Goal: Transaction & Acquisition: Purchase product/service

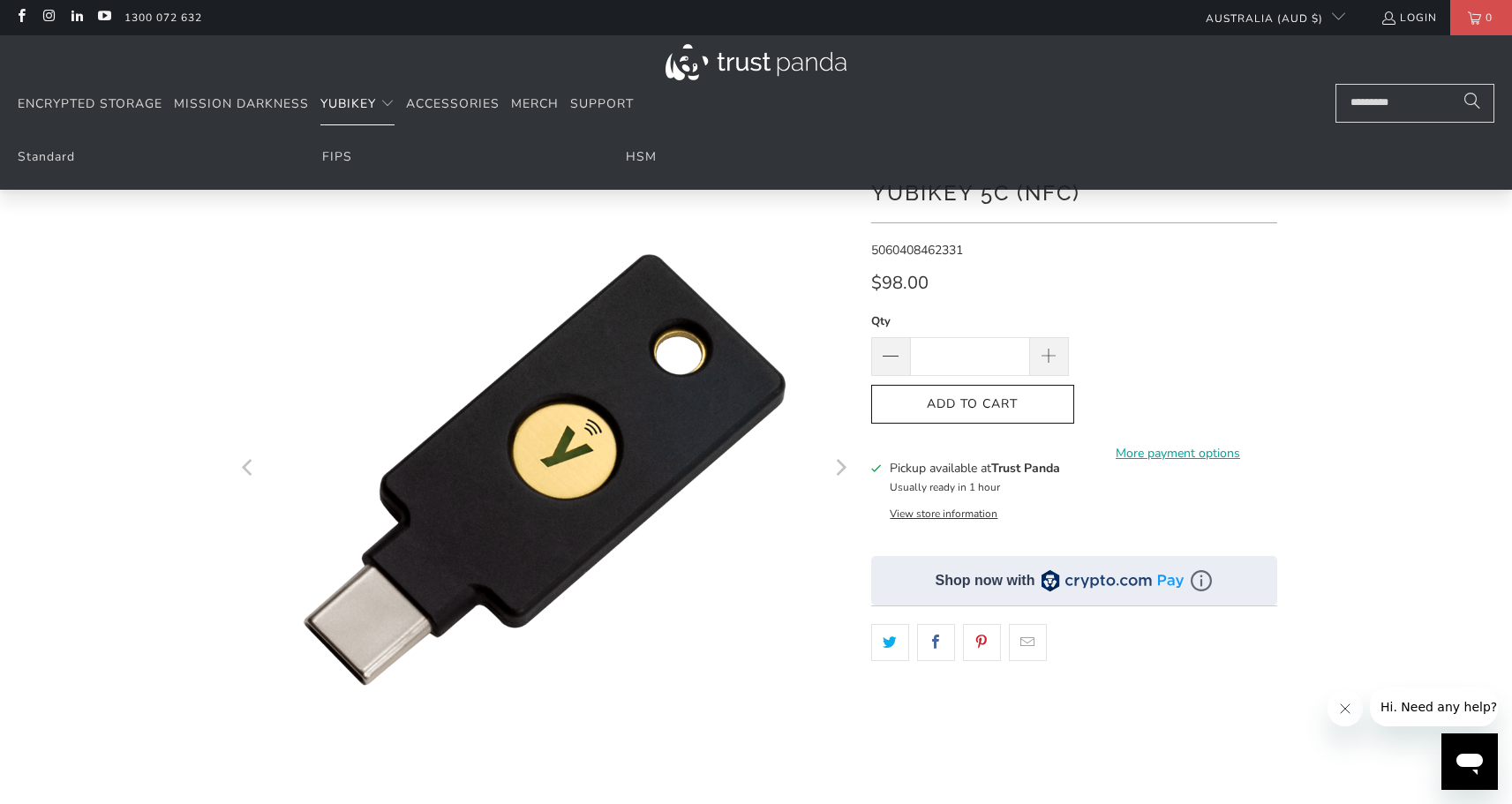
click at [350, 108] on span "YubiKey" at bounding box center [348, 103] width 56 height 16
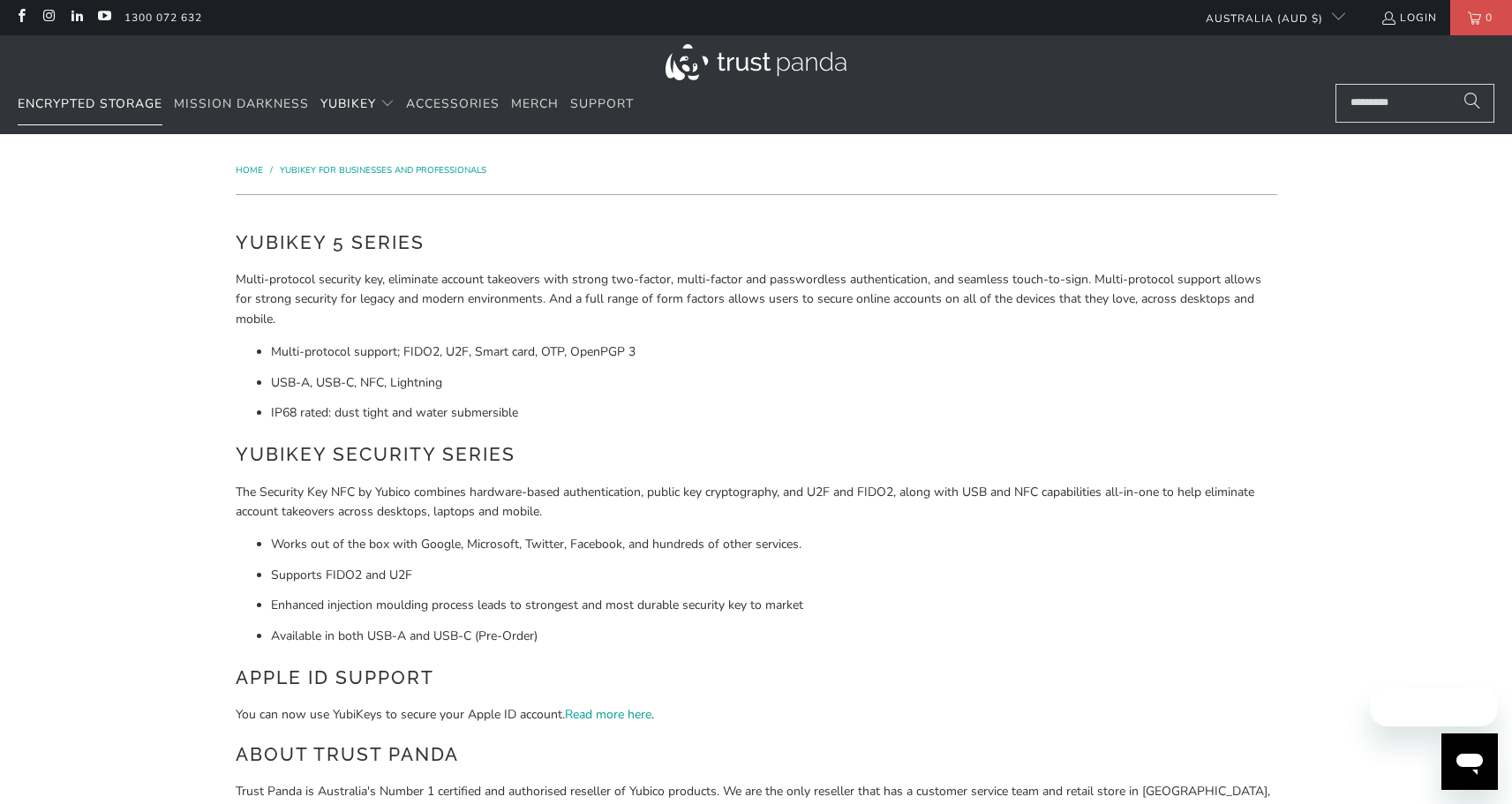
click at [80, 107] on span "Encrypted Storage" at bounding box center [90, 103] width 145 height 16
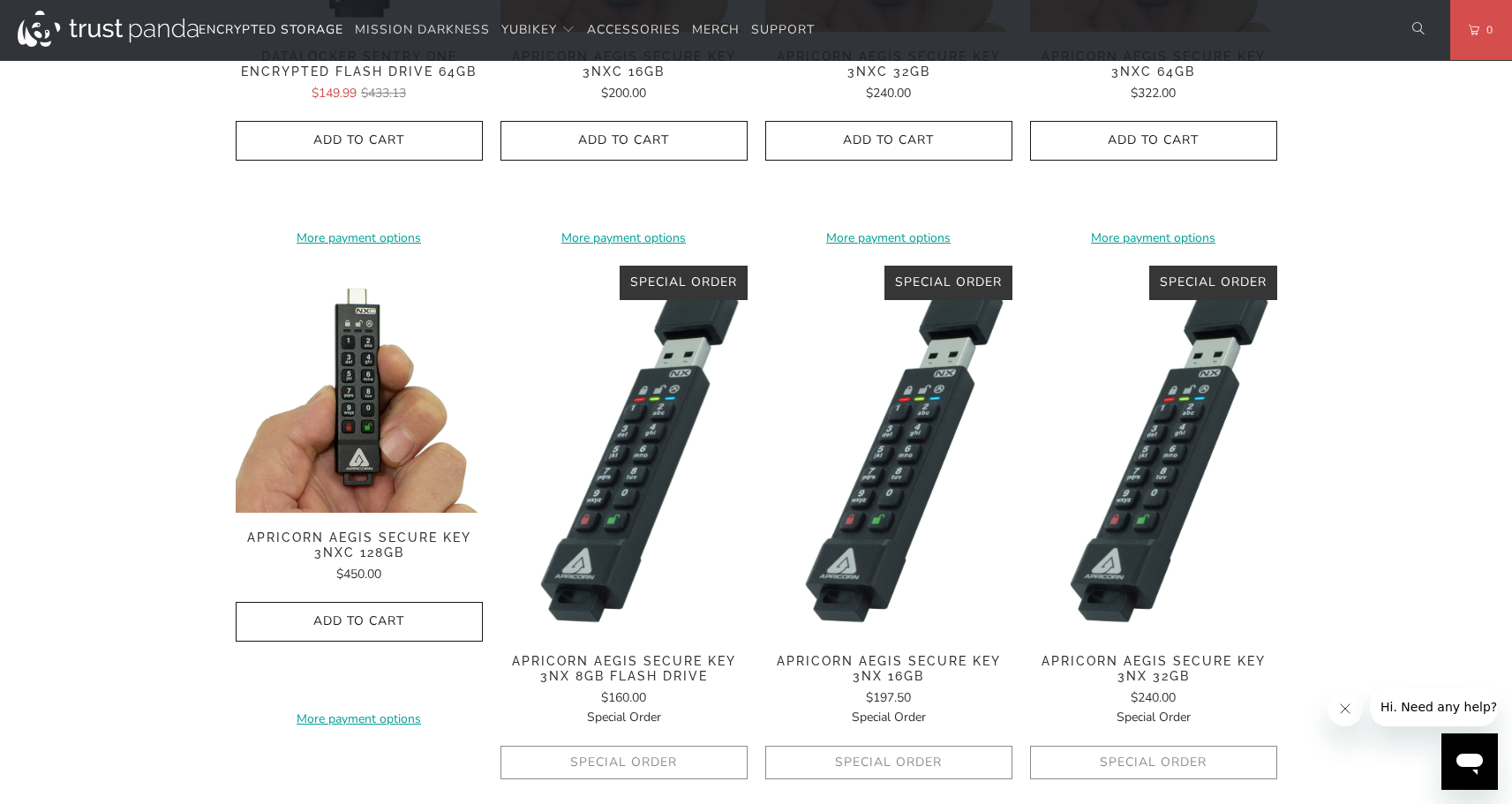
scroll to position [795, 0]
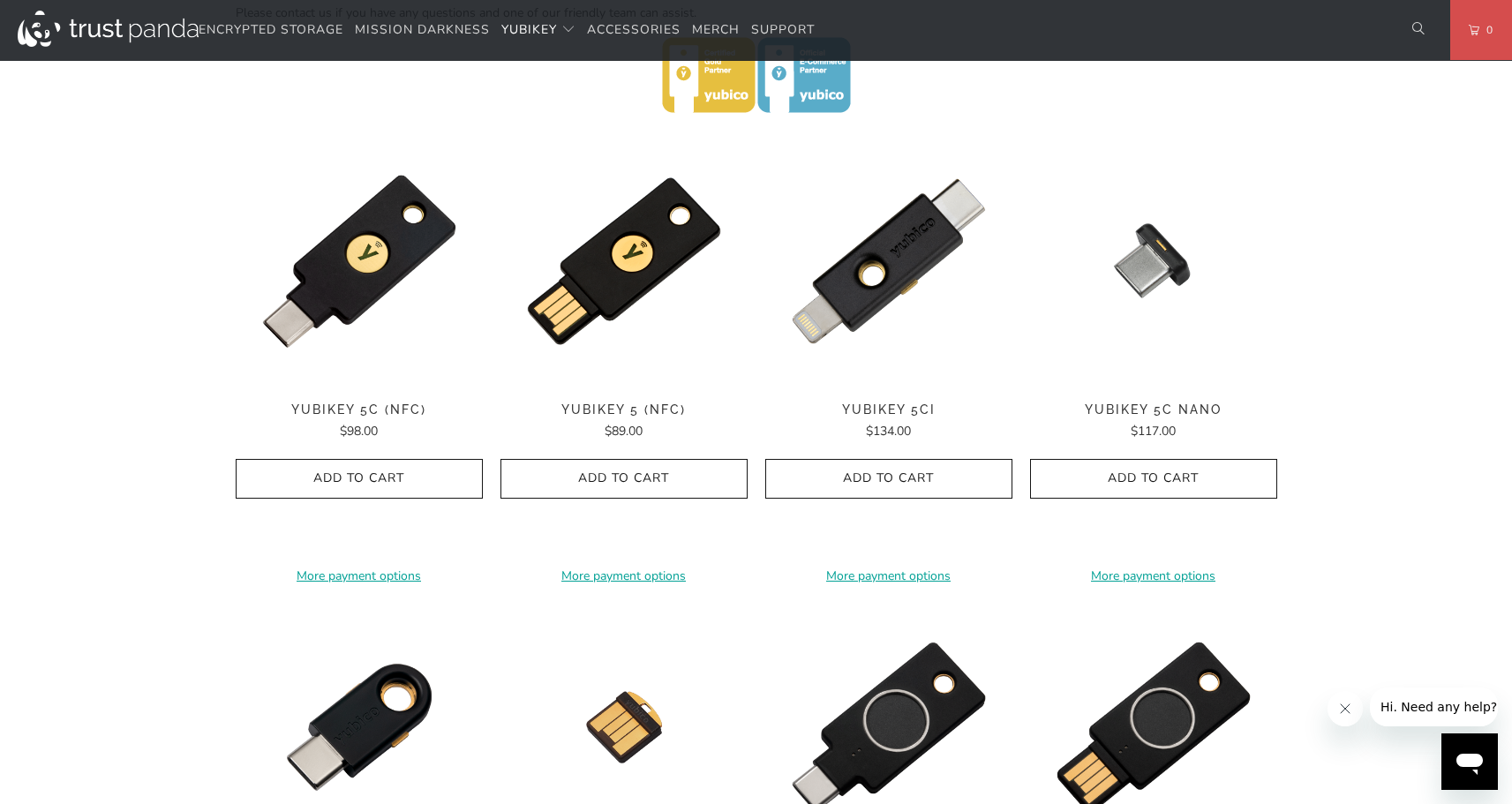
scroll to position [840, 0]
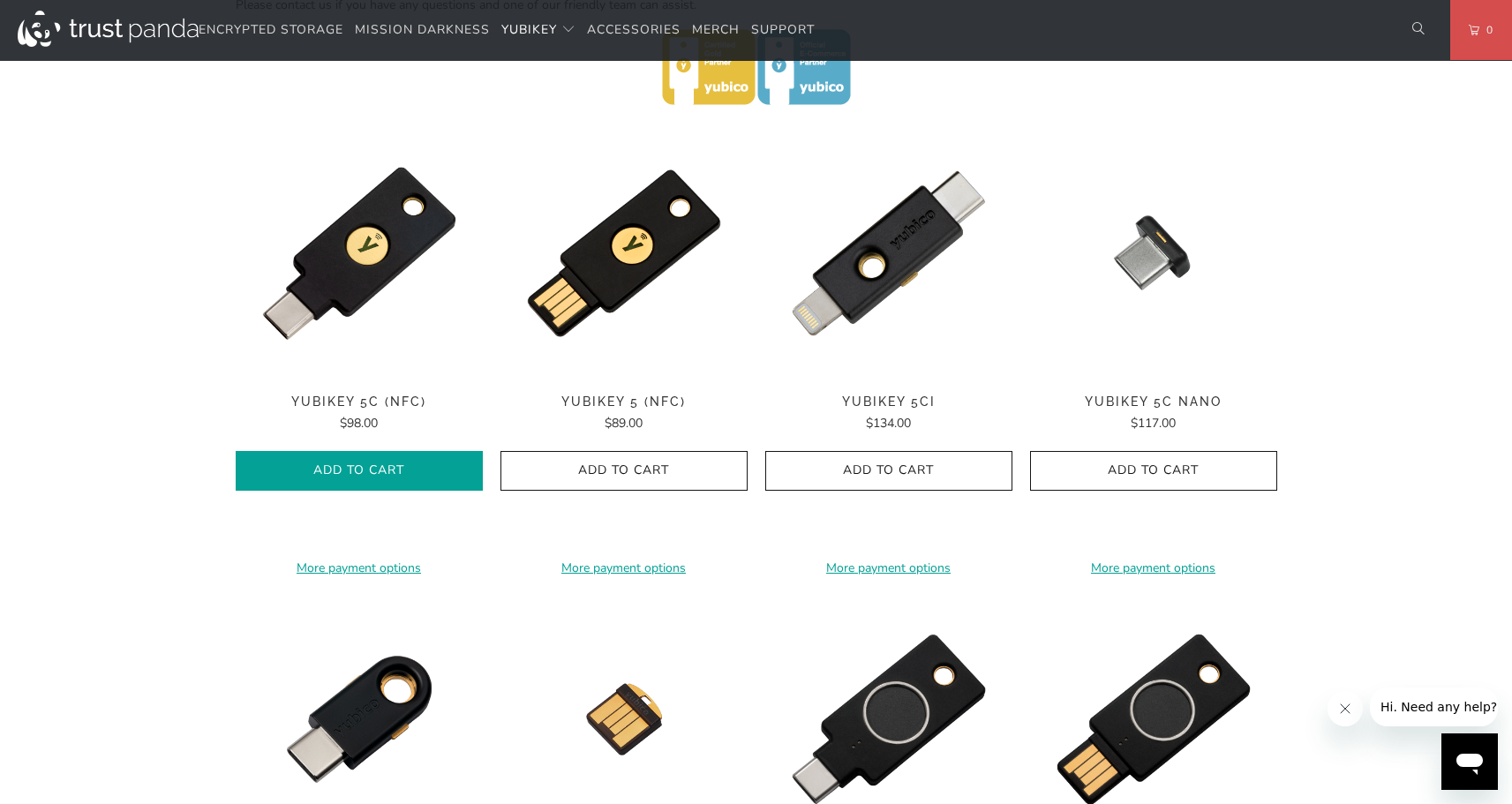
click at [358, 479] on icon "button" at bounding box center [359, 471] width 28 height 28
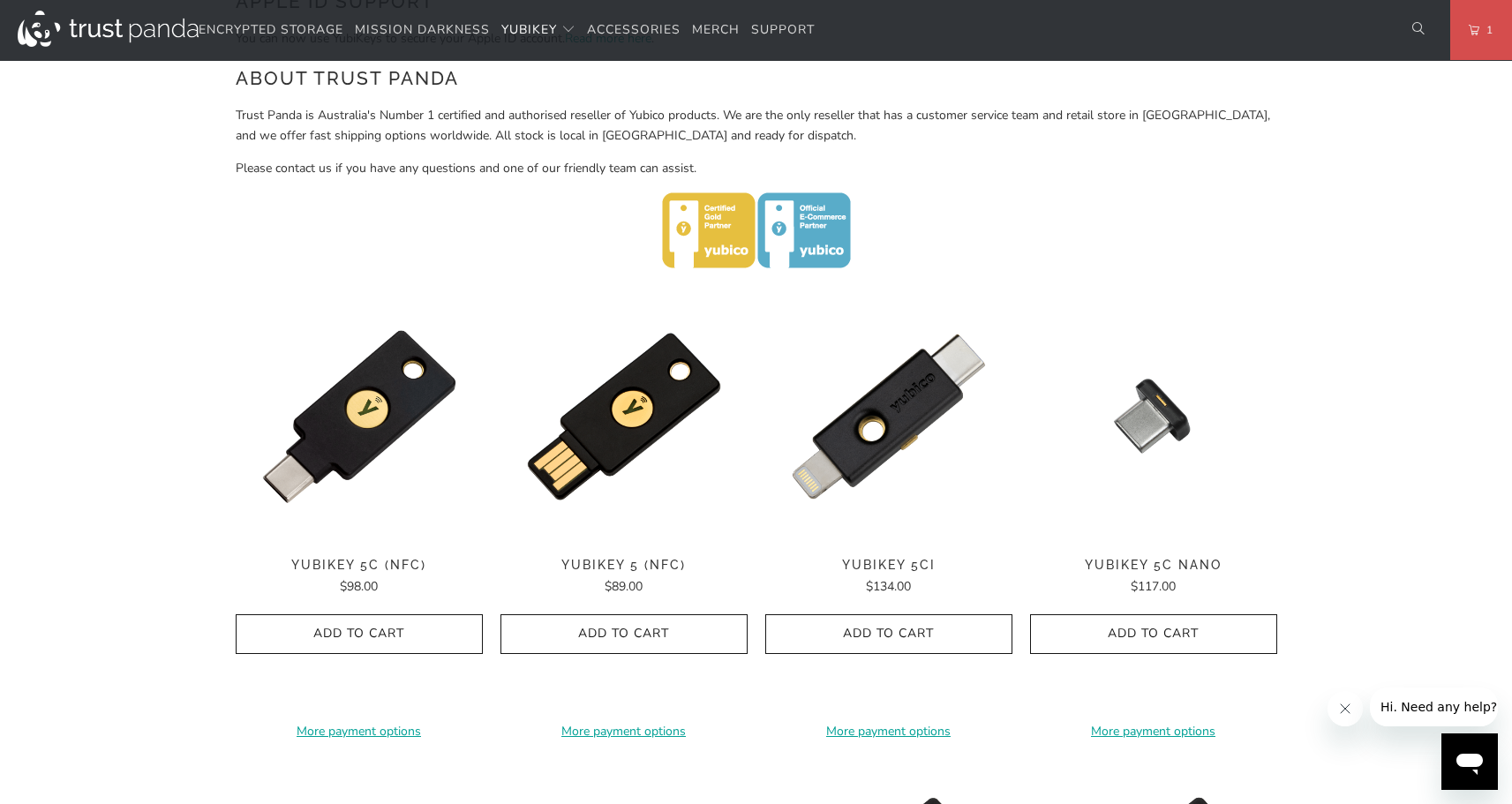
scroll to position [689, 0]
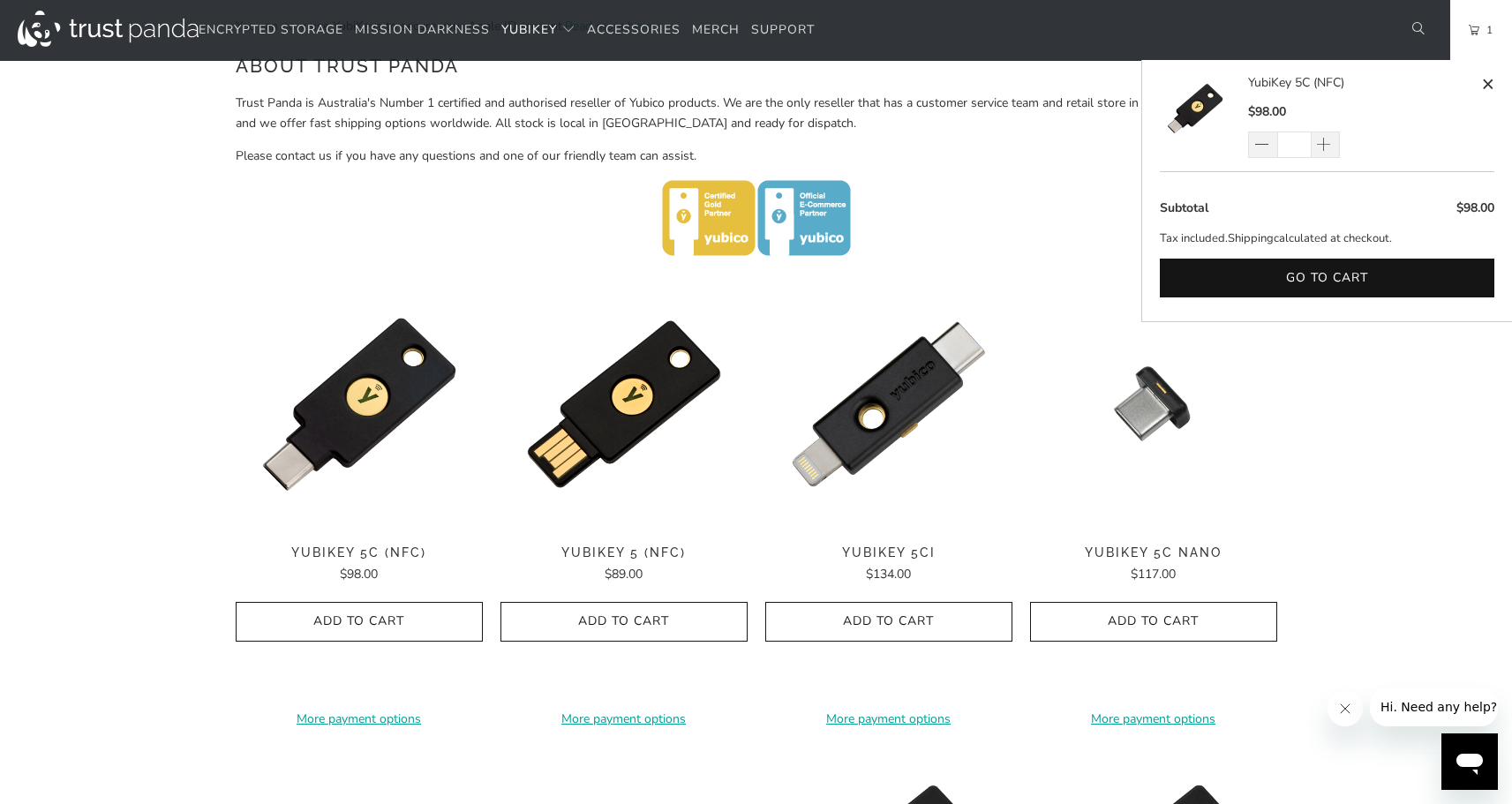
click at [1481, 45] on link "1" at bounding box center [1482, 30] width 62 height 60
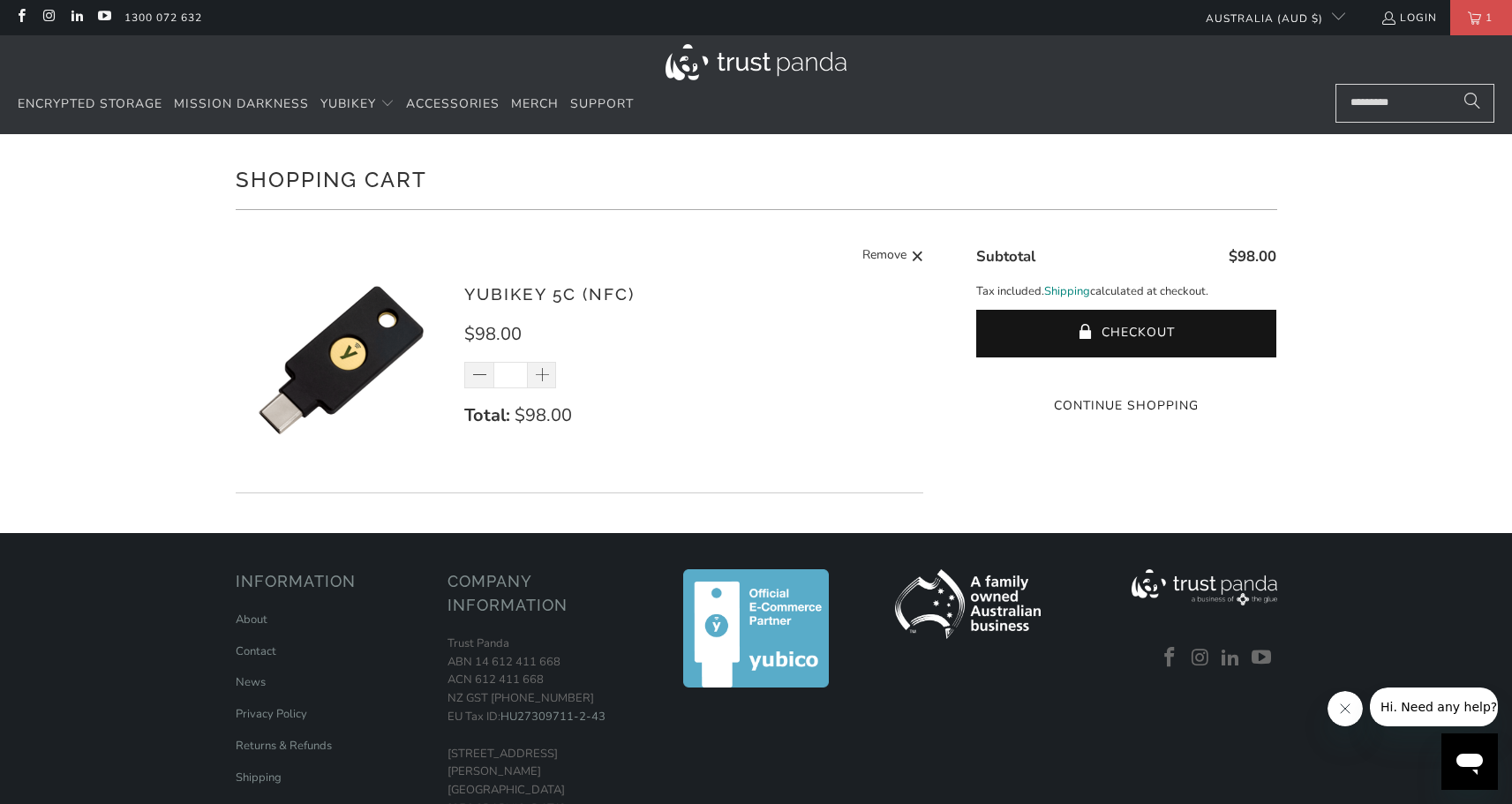
click at [1078, 295] on link "Shipping" at bounding box center [1067, 292] width 46 height 18
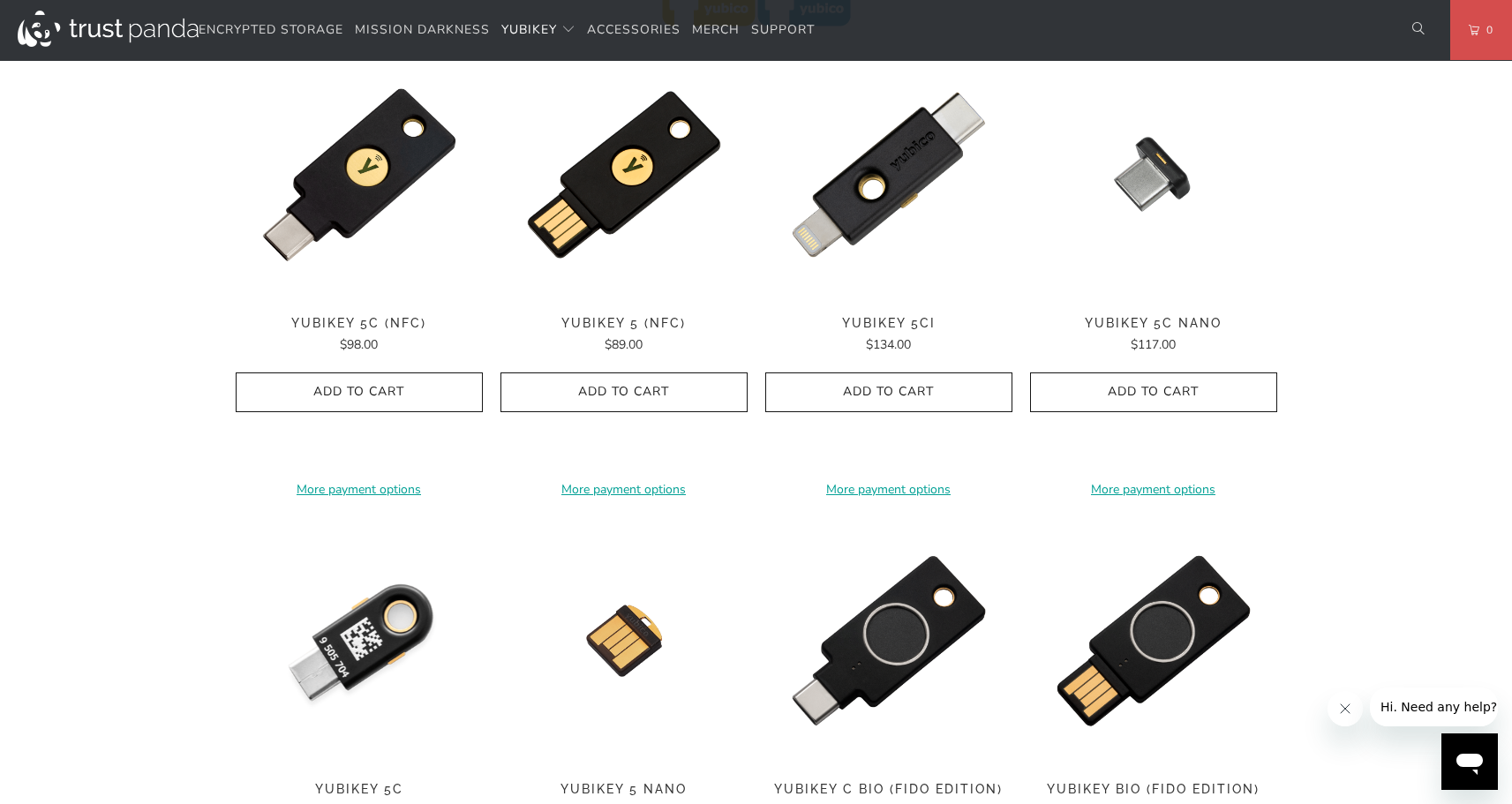
scroll to position [916, 0]
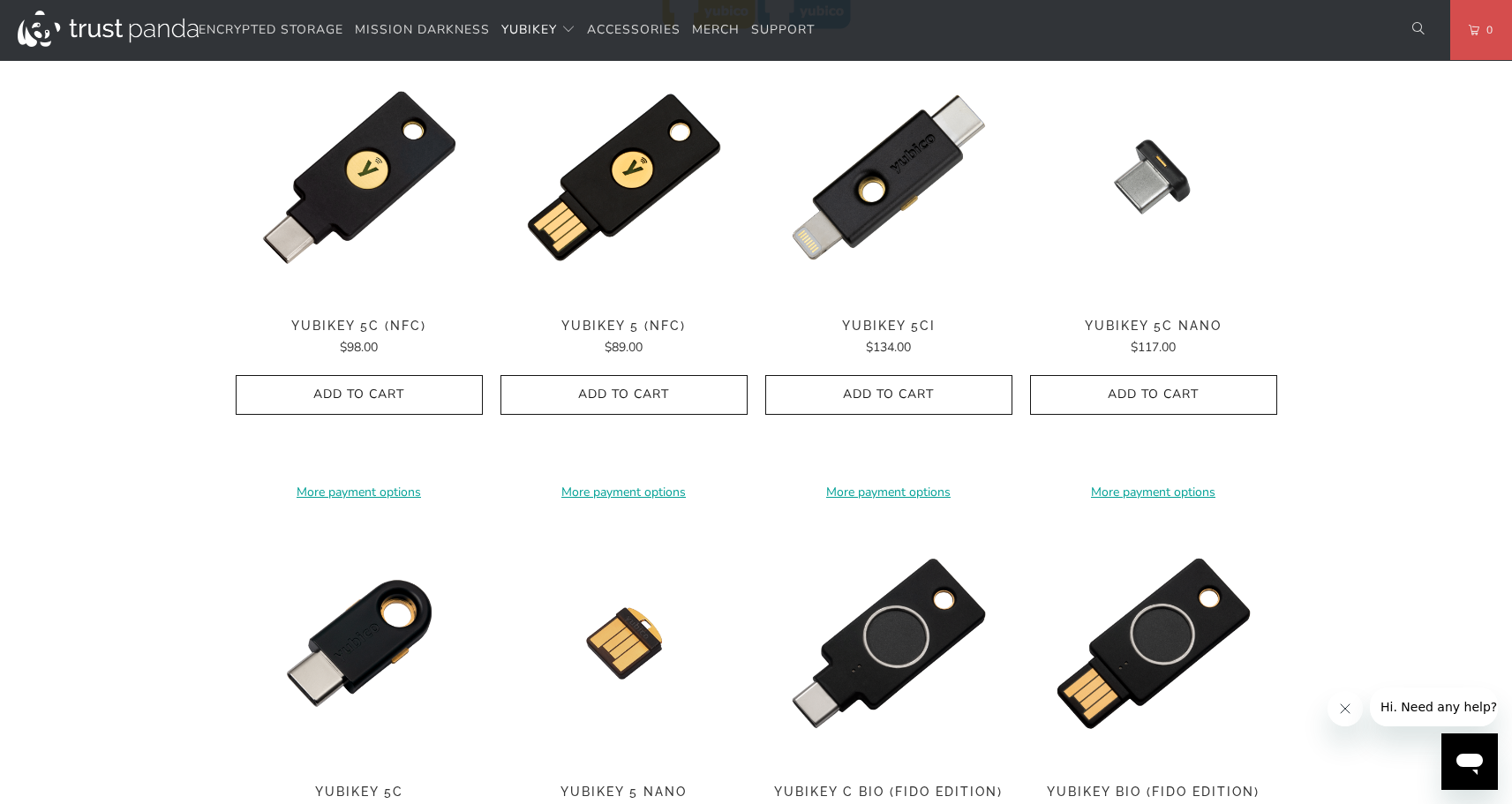
click at [359, 263] on div "**********" at bounding box center [359, 276] width 247 height 445
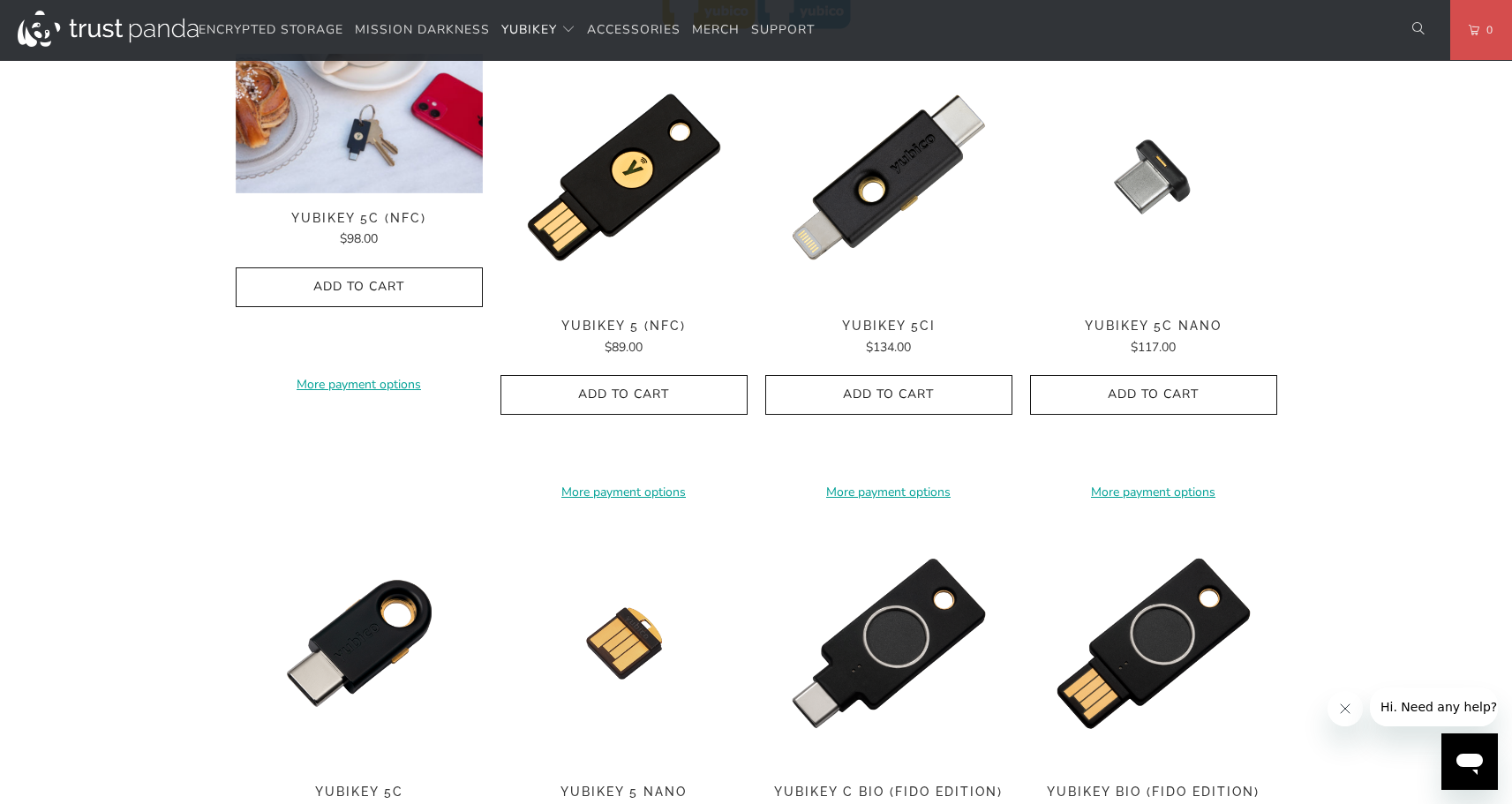
click at [363, 171] on img at bounding box center [359, 123] width 247 height 140
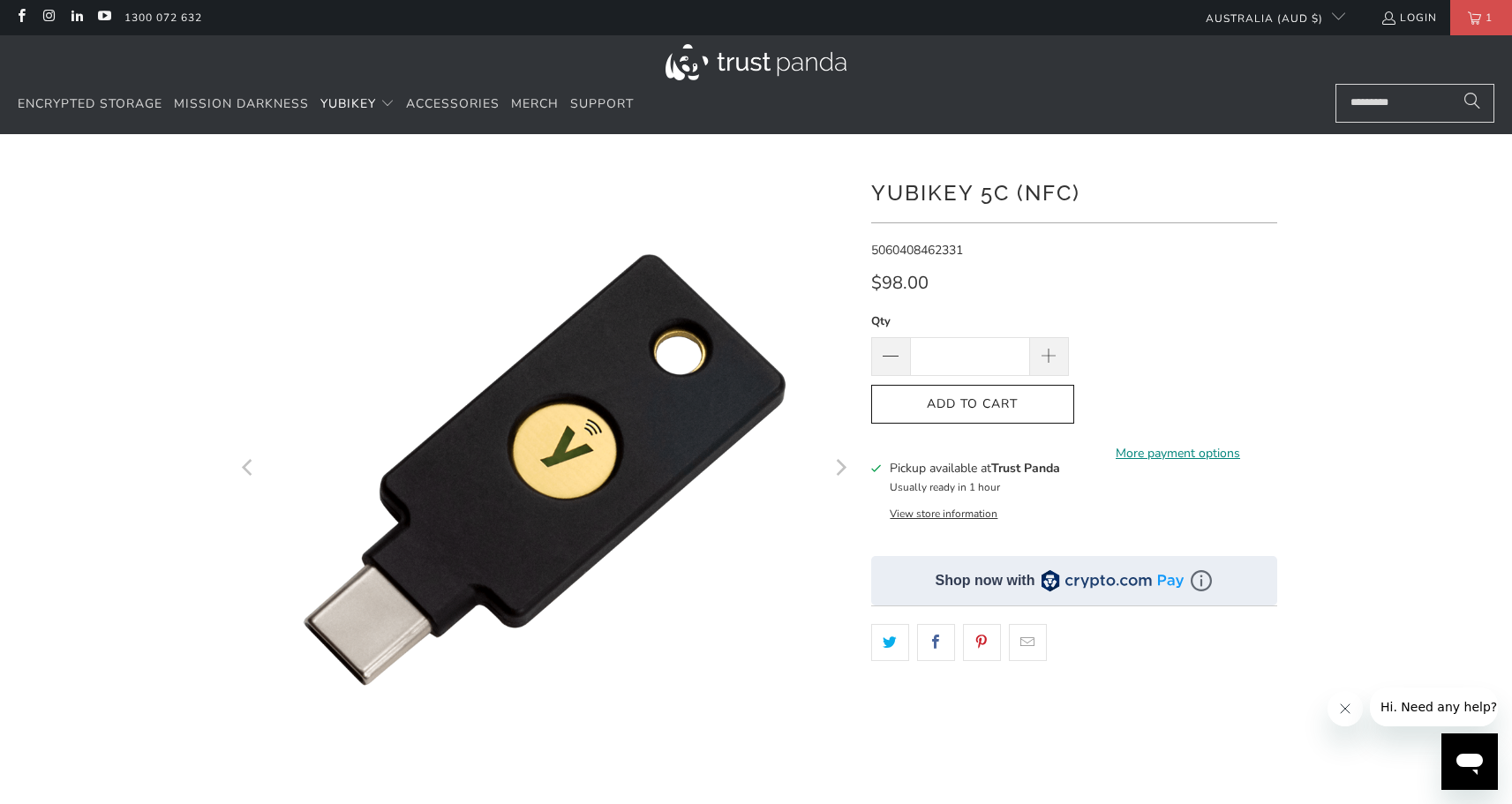
click at [1165, 445] on link "More payment options" at bounding box center [1179, 454] width 198 height 19
click at [1496, 16] on span "1" at bounding box center [1489, 17] width 16 height 36
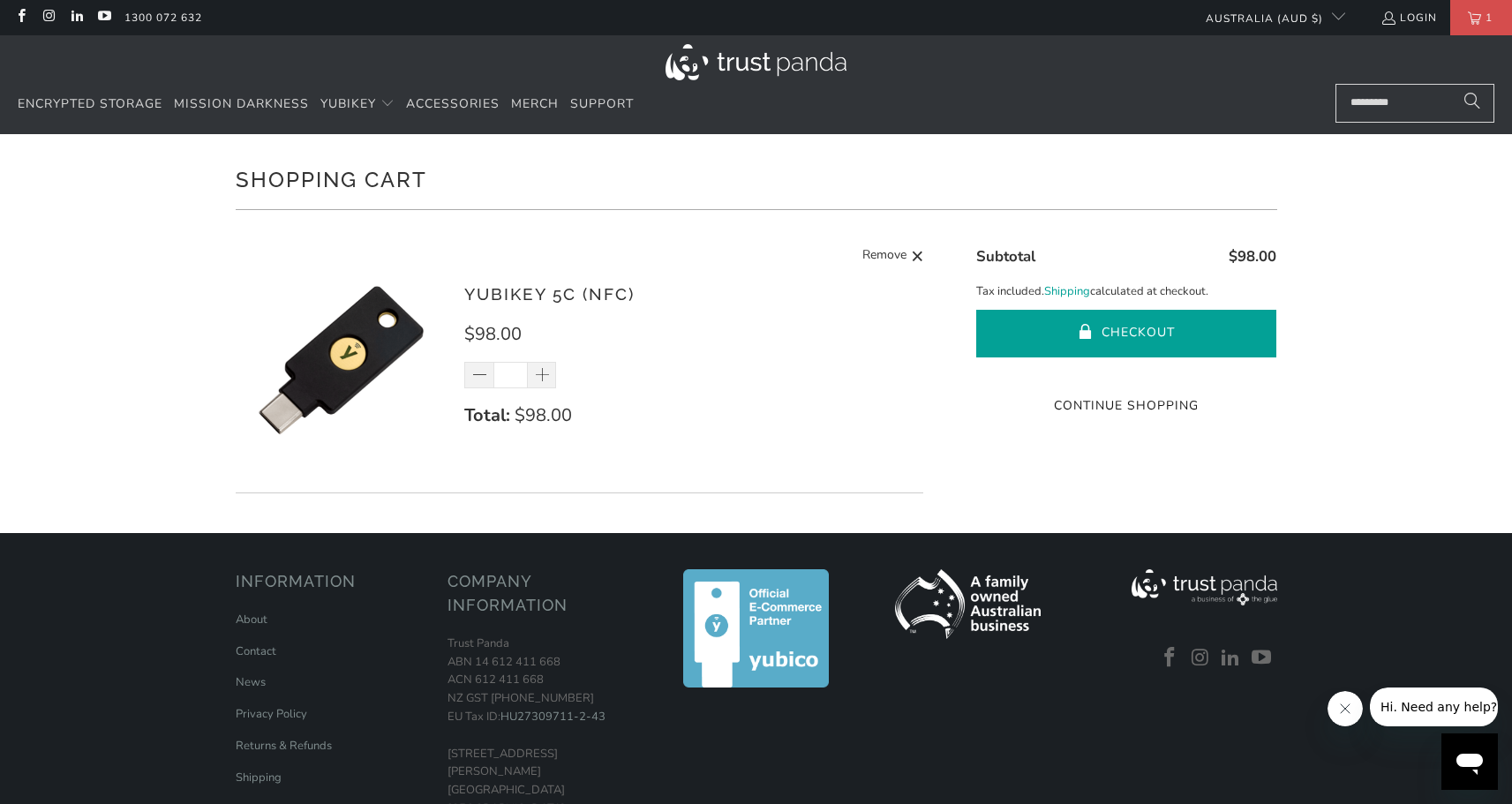
click at [1065, 337] on button "Checkout" at bounding box center [1127, 334] width 300 height 48
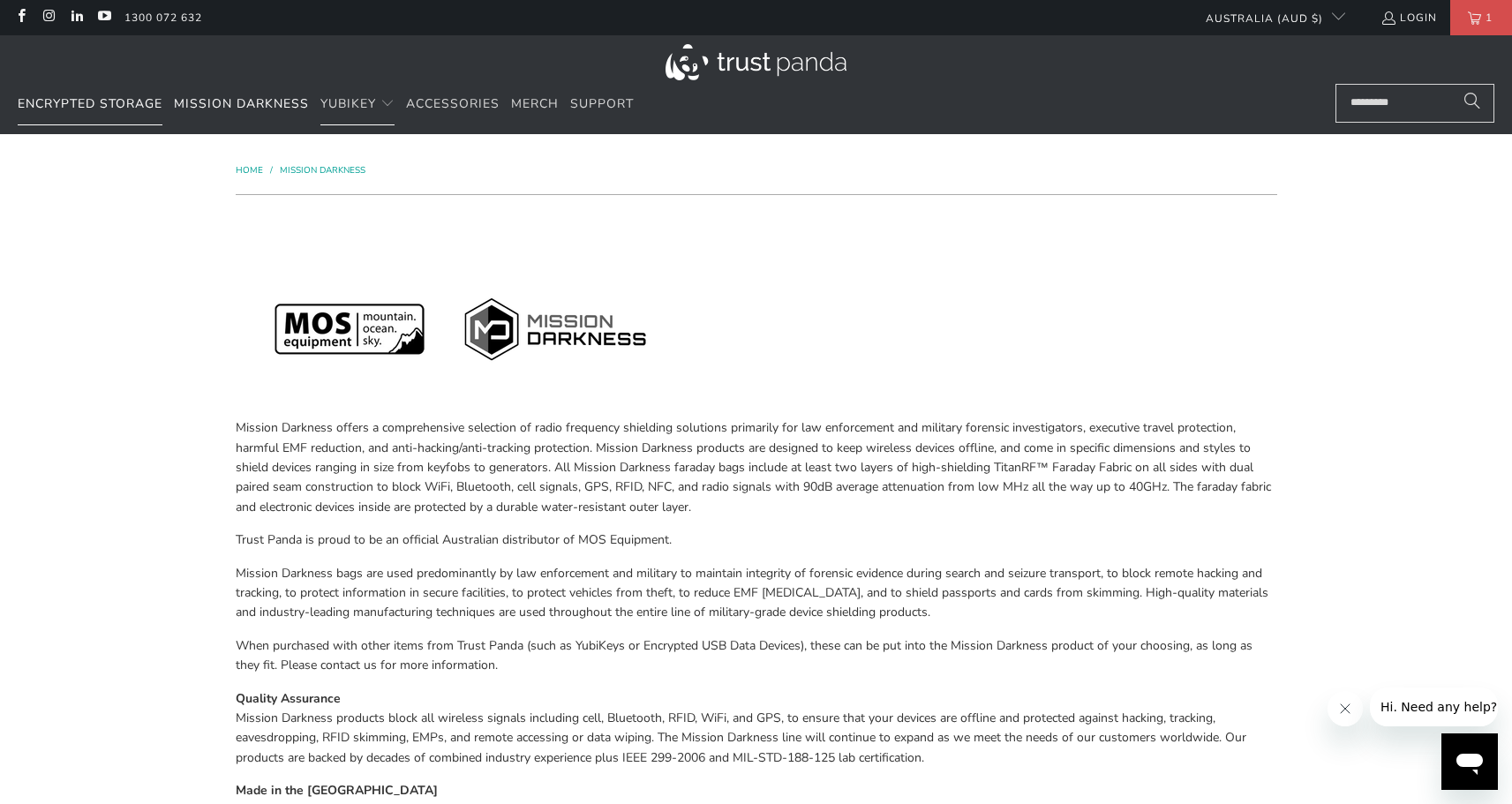
click at [55, 108] on span "Encrypted Storage" at bounding box center [90, 103] width 145 height 16
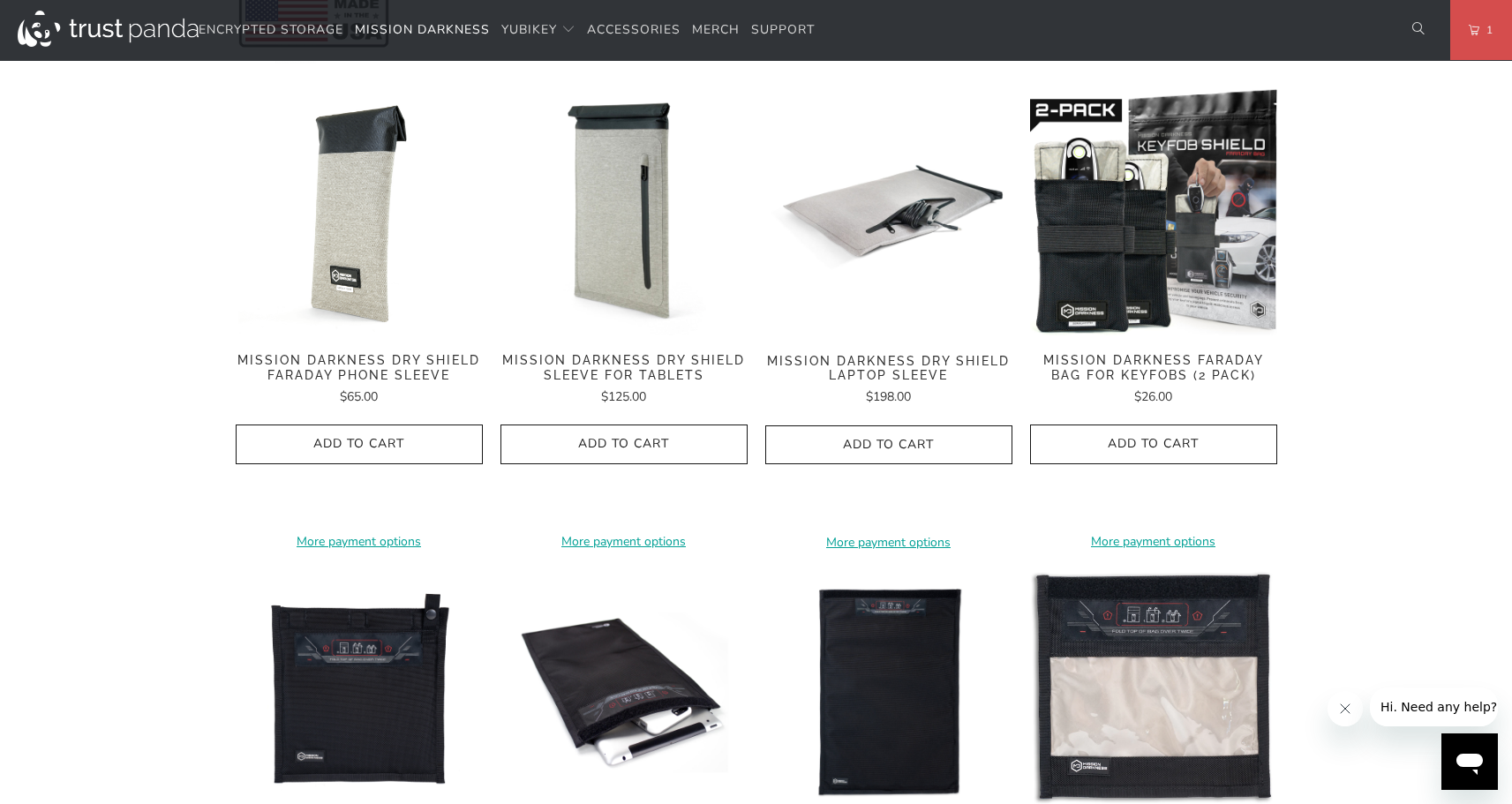
scroll to position [874, 0]
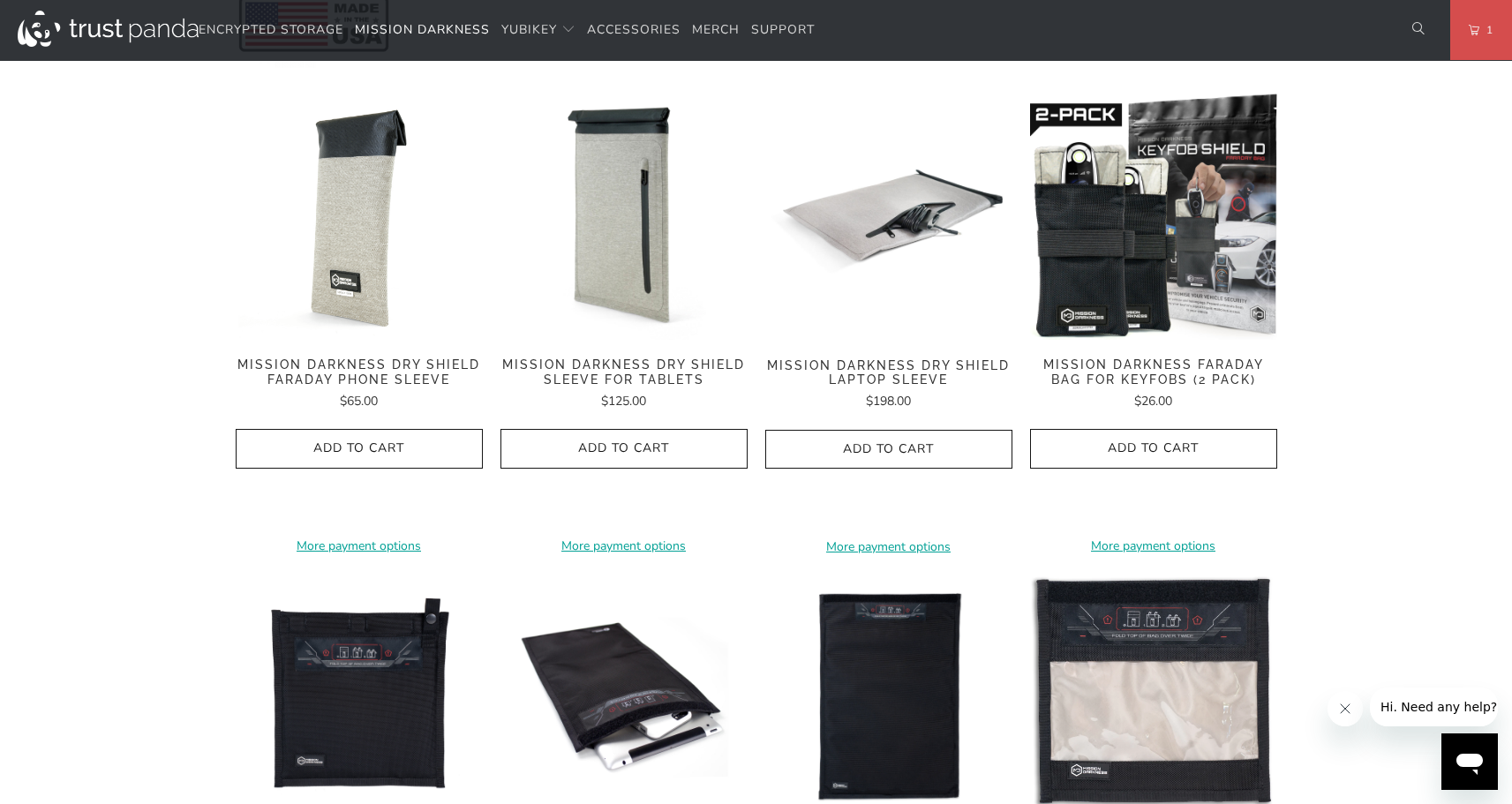
click at [1185, 358] on span "Mission Darkness Faraday Bag for Keyfobs (2 pack)" at bounding box center [1153, 372] width 247 height 30
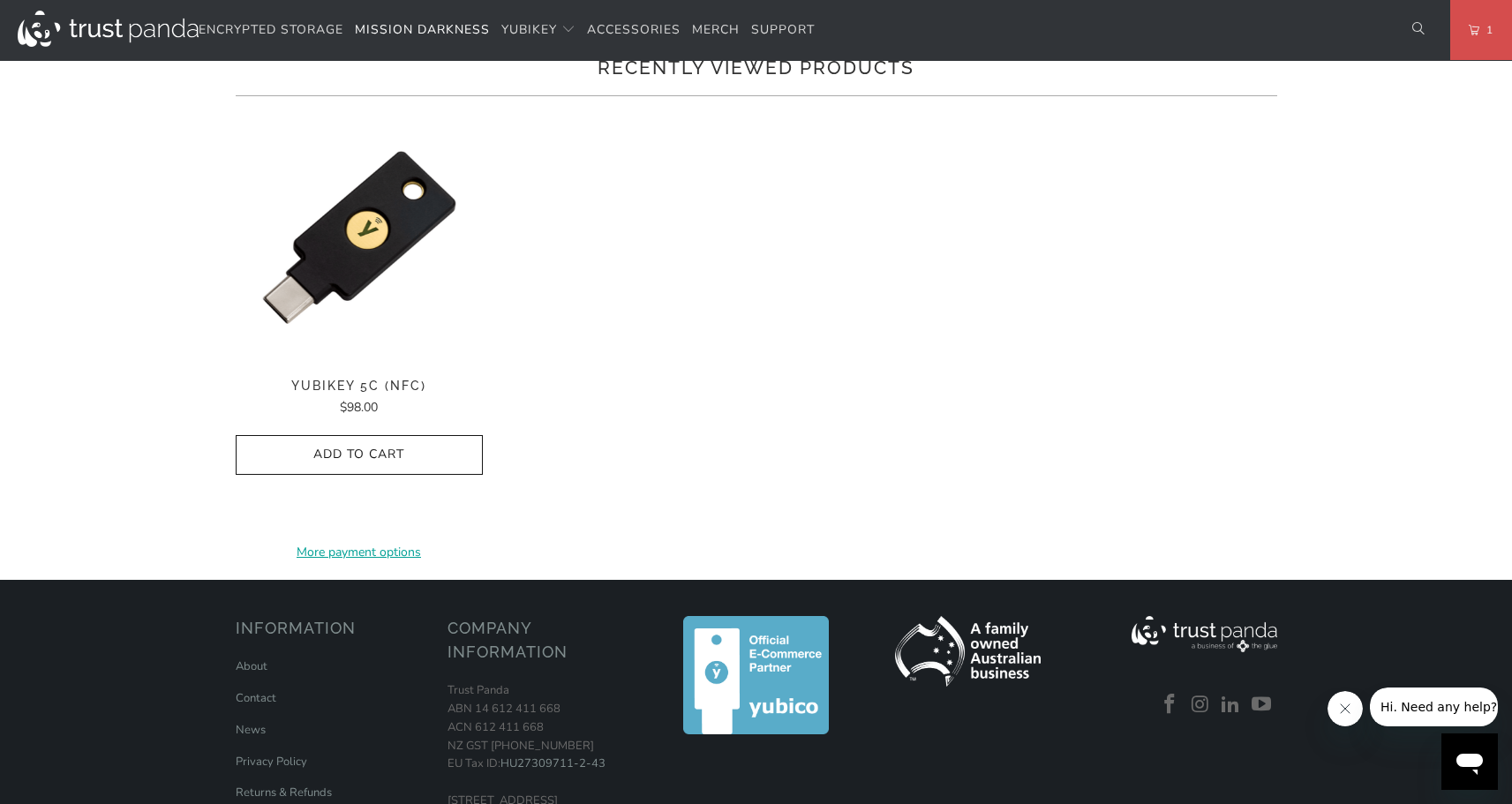
scroll to position [1414, 0]
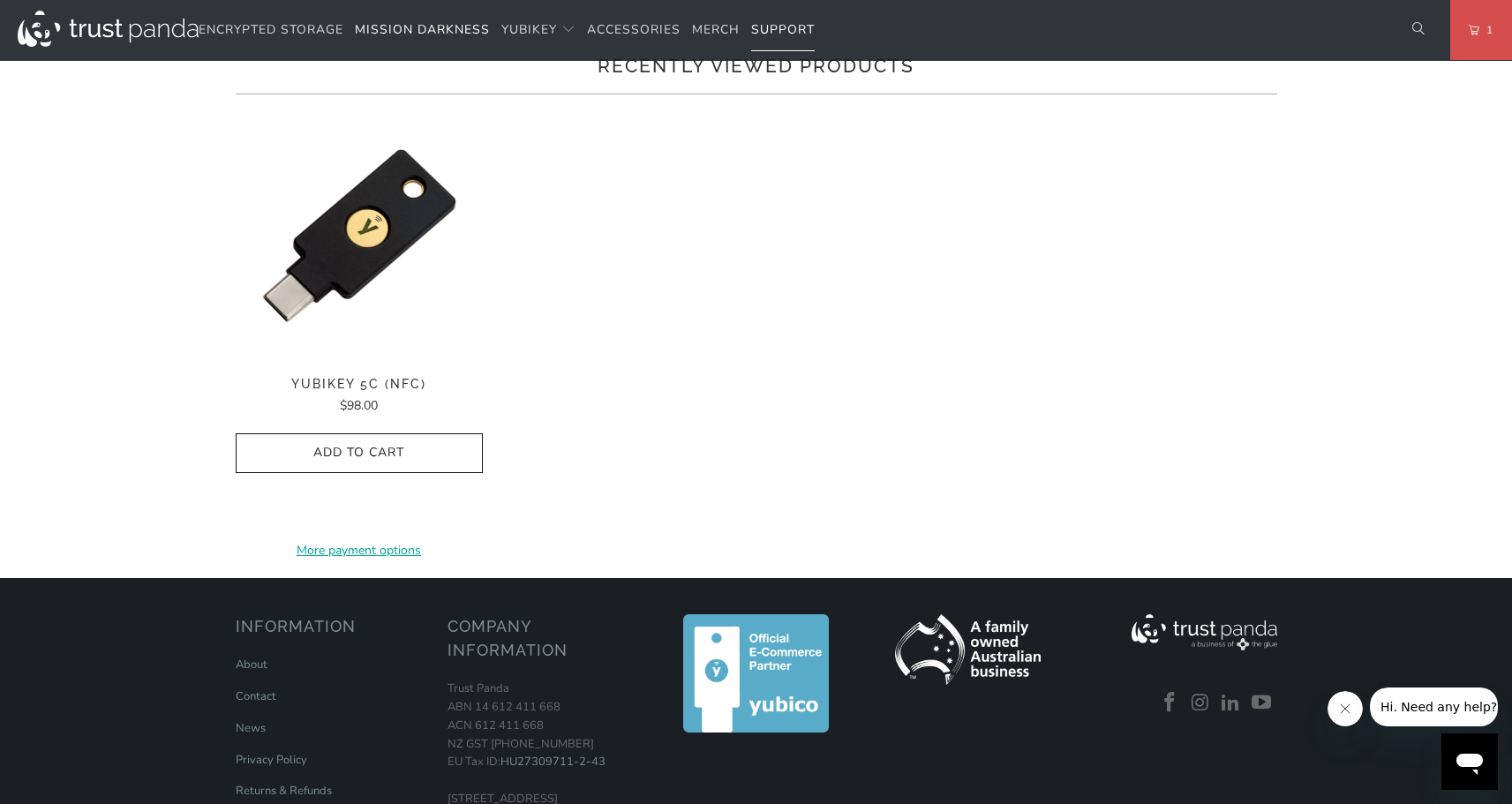
click at [786, 31] on span "Support" at bounding box center [782, 29] width 63 height 16
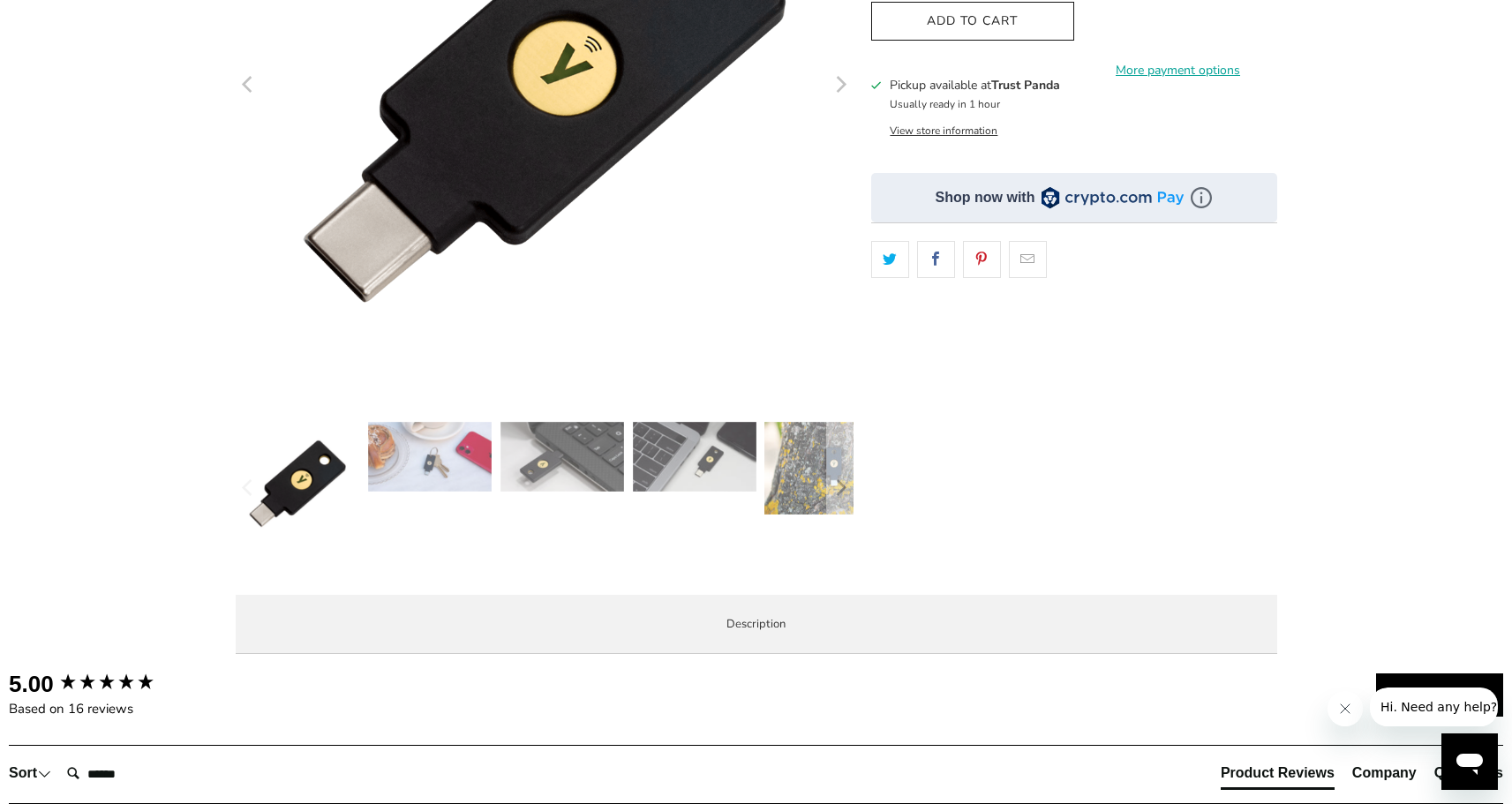
scroll to position [386, 0]
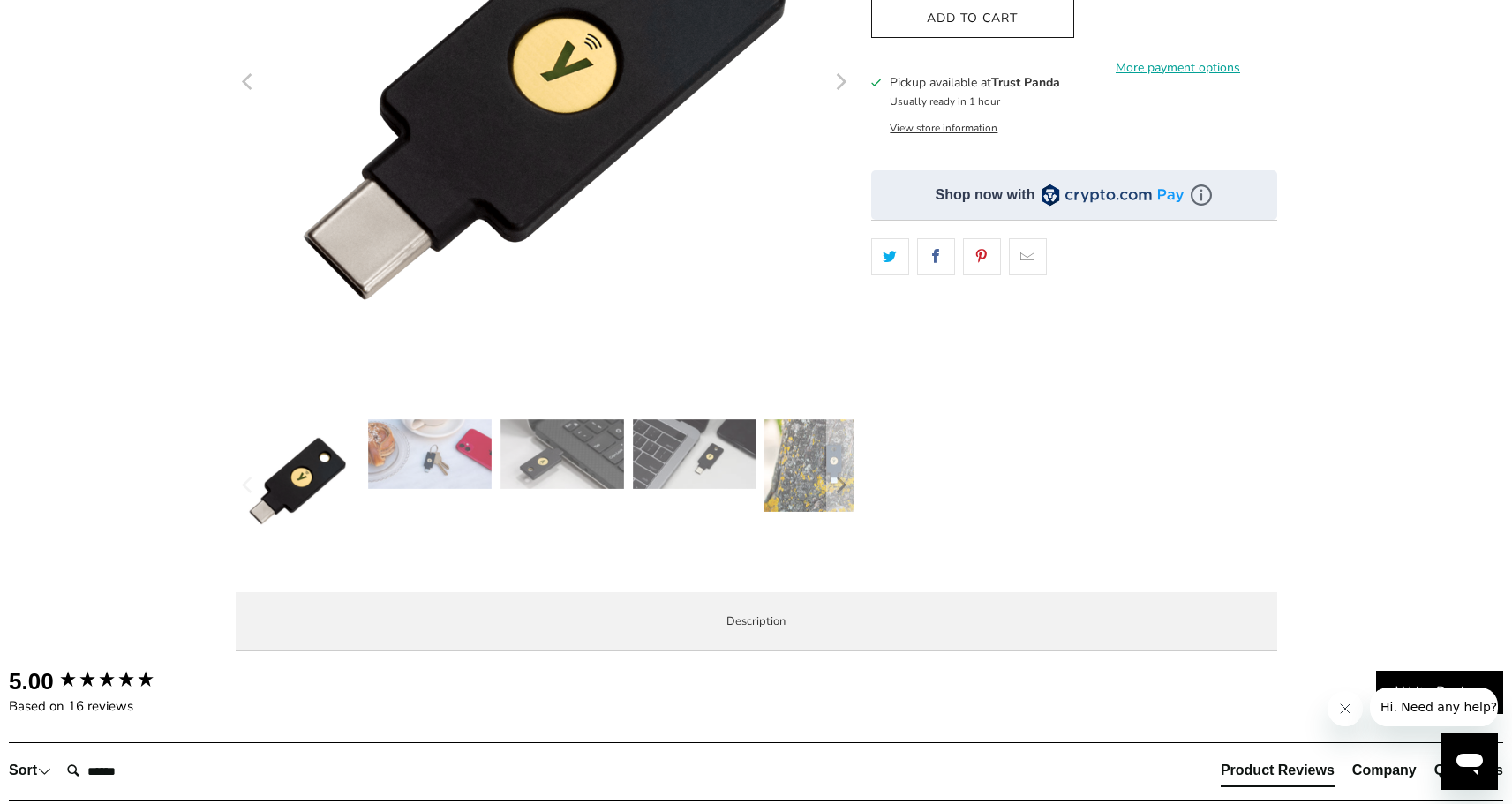
click at [413, 480] on img at bounding box center [430, 454] width 123 height 70
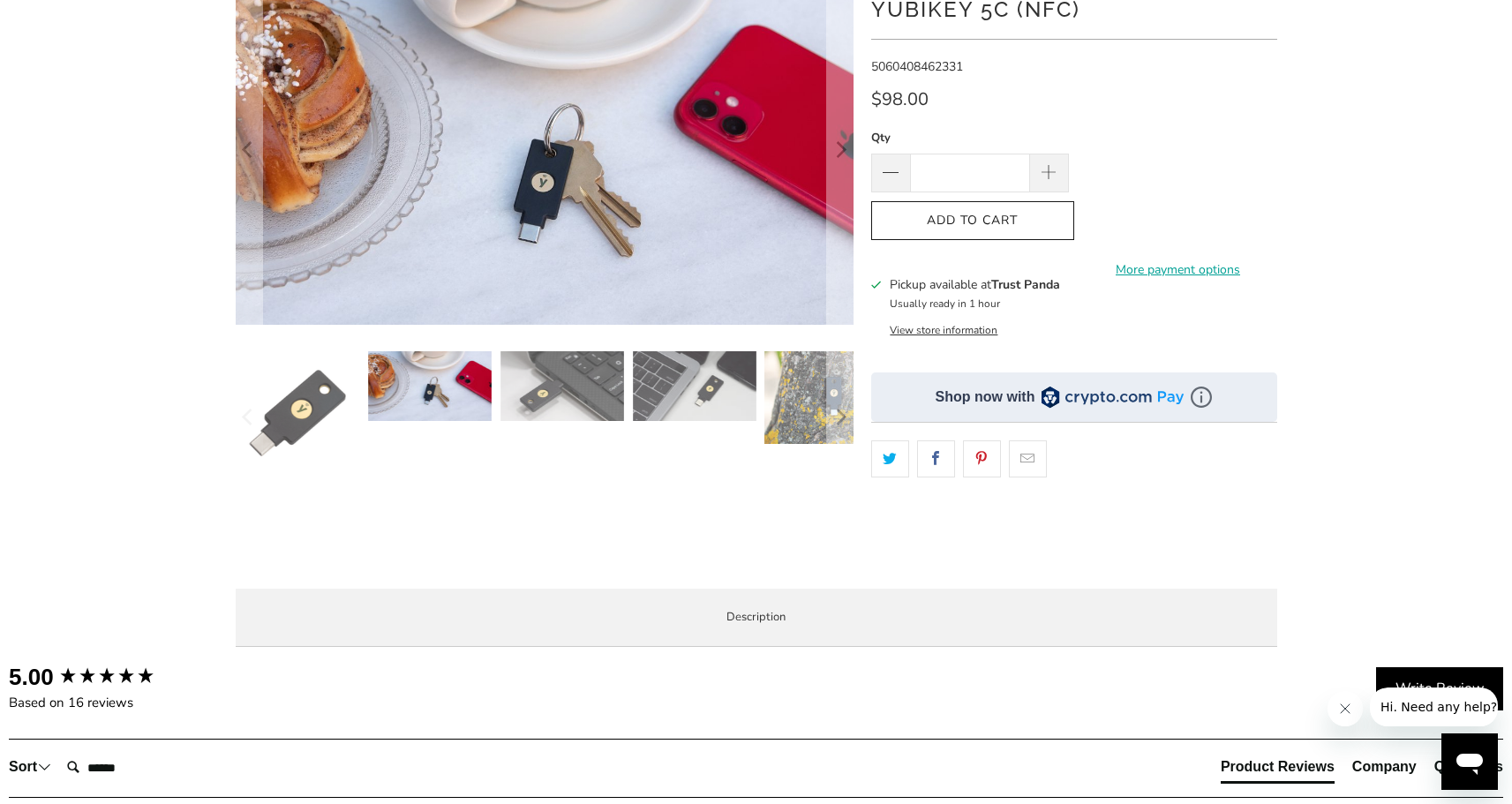
scroll to position [166, 0]
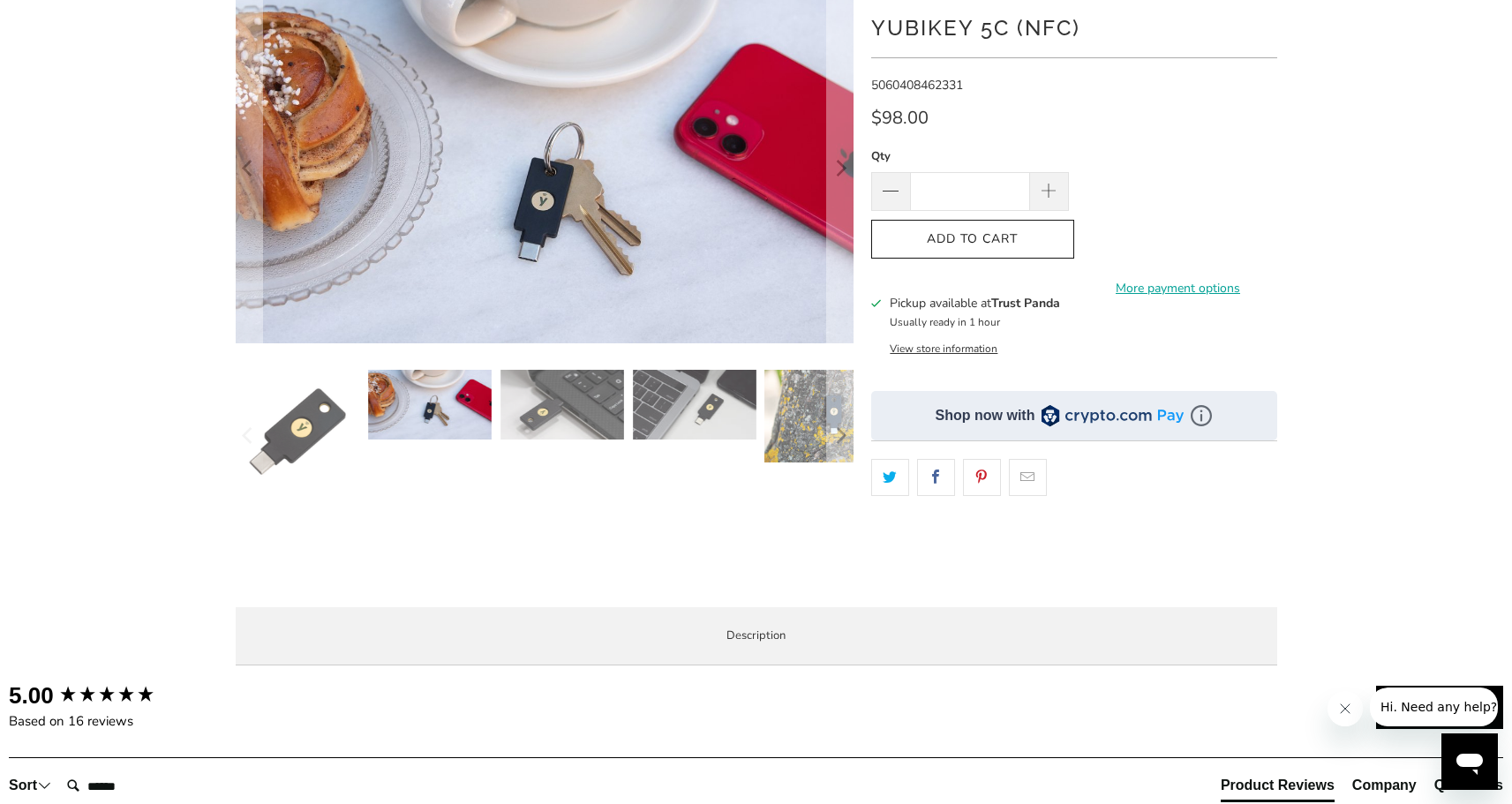
click at [563, 402] on img at bounding box center [562, 404] width 123 height 70
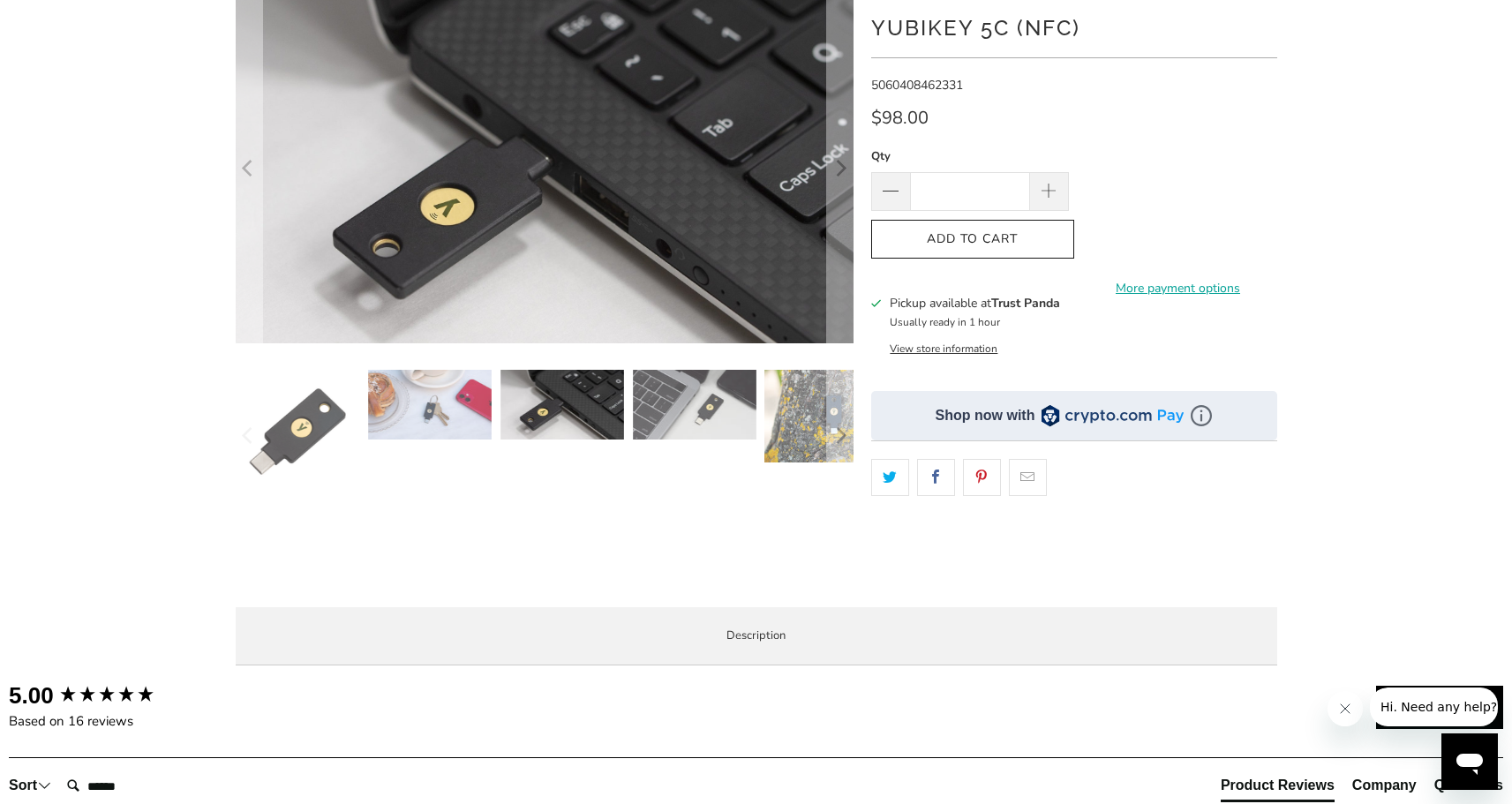
click at [672, 400] on img at bounding box center [694, 404] width 123 height 70
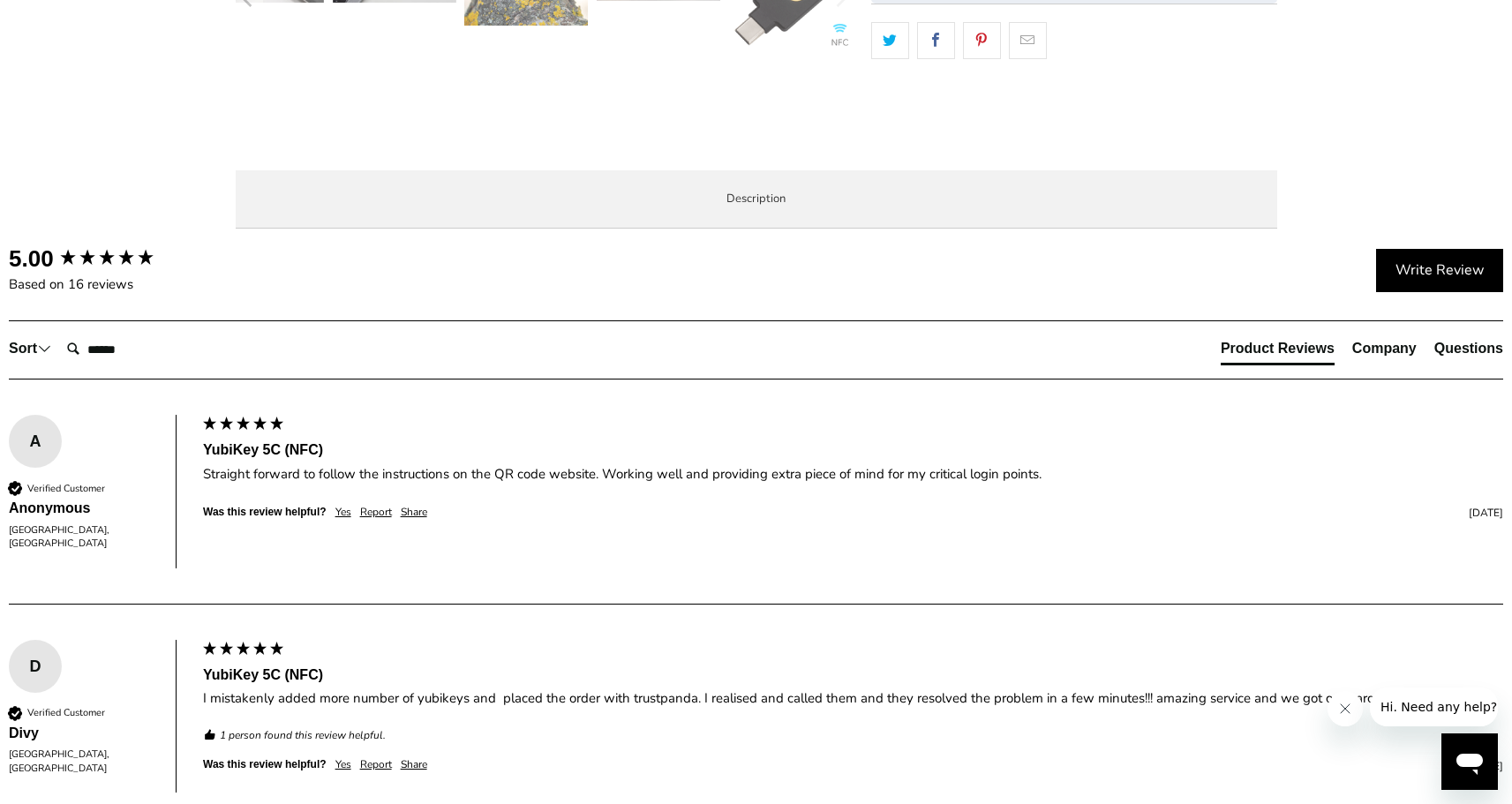
scroll to position [611, 0]
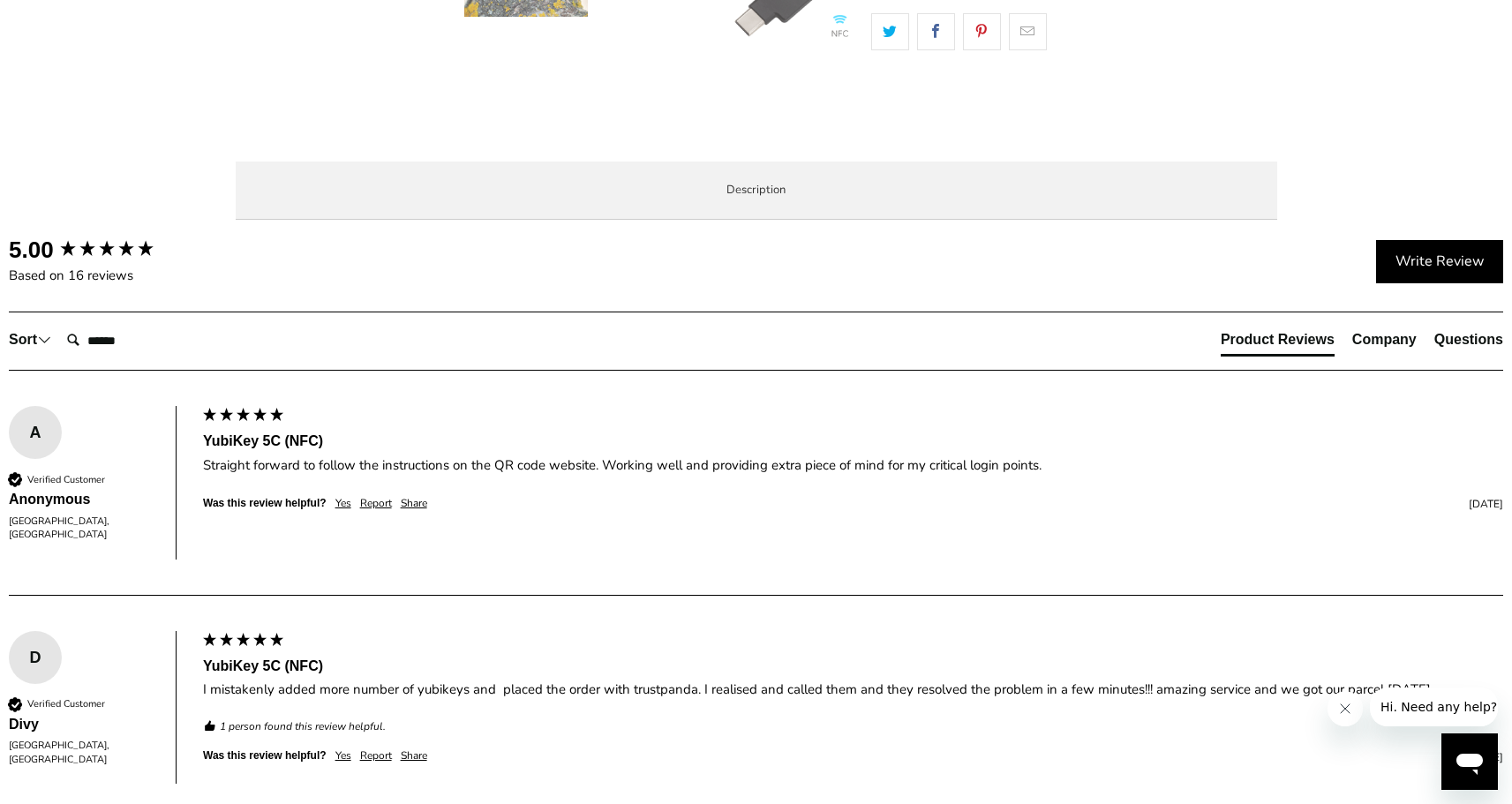
click at [0, 0] on span "Specifications" at bounding box center [0, 0] width 0 height 0
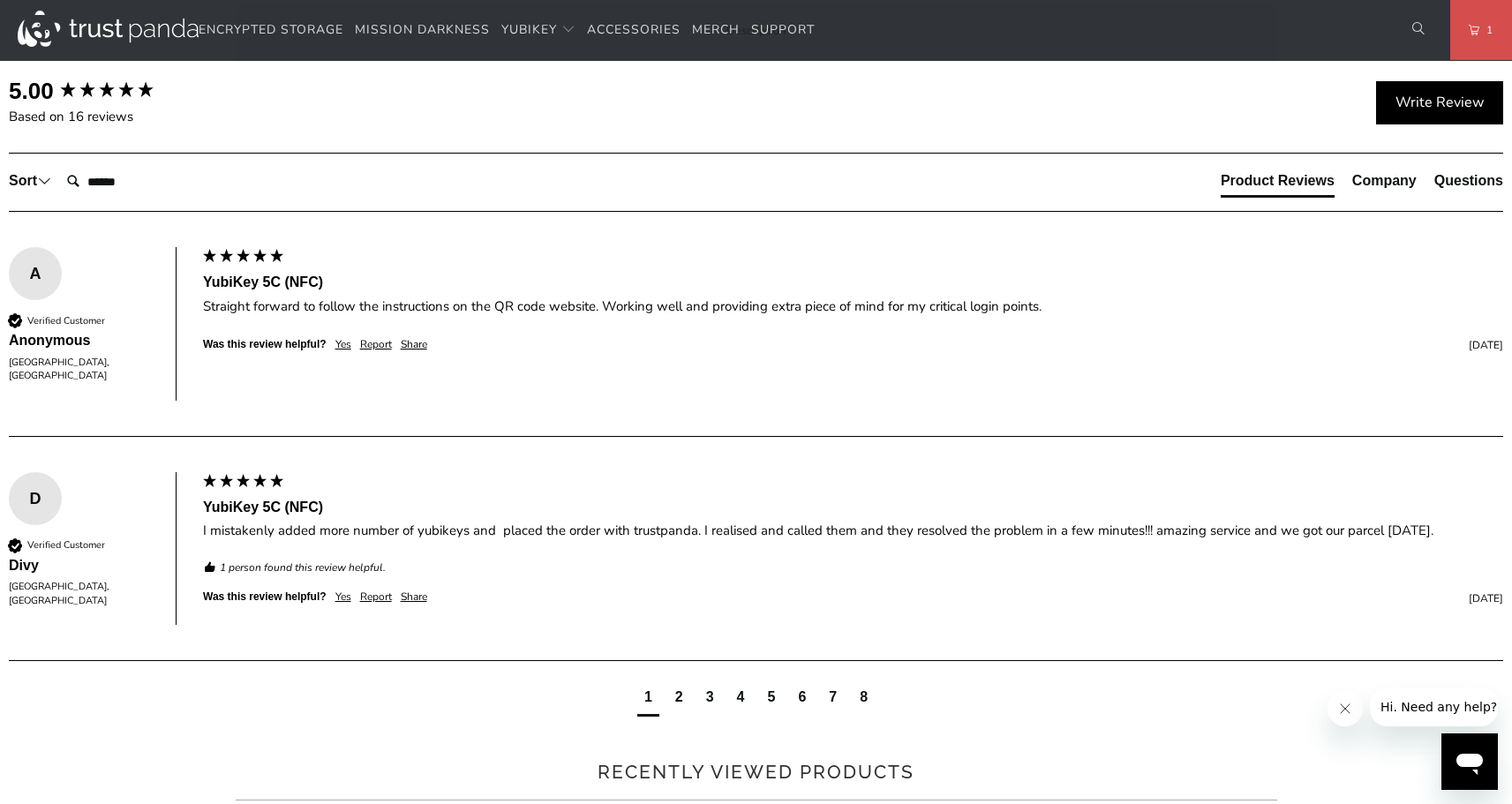
scroll to position [766, 0]
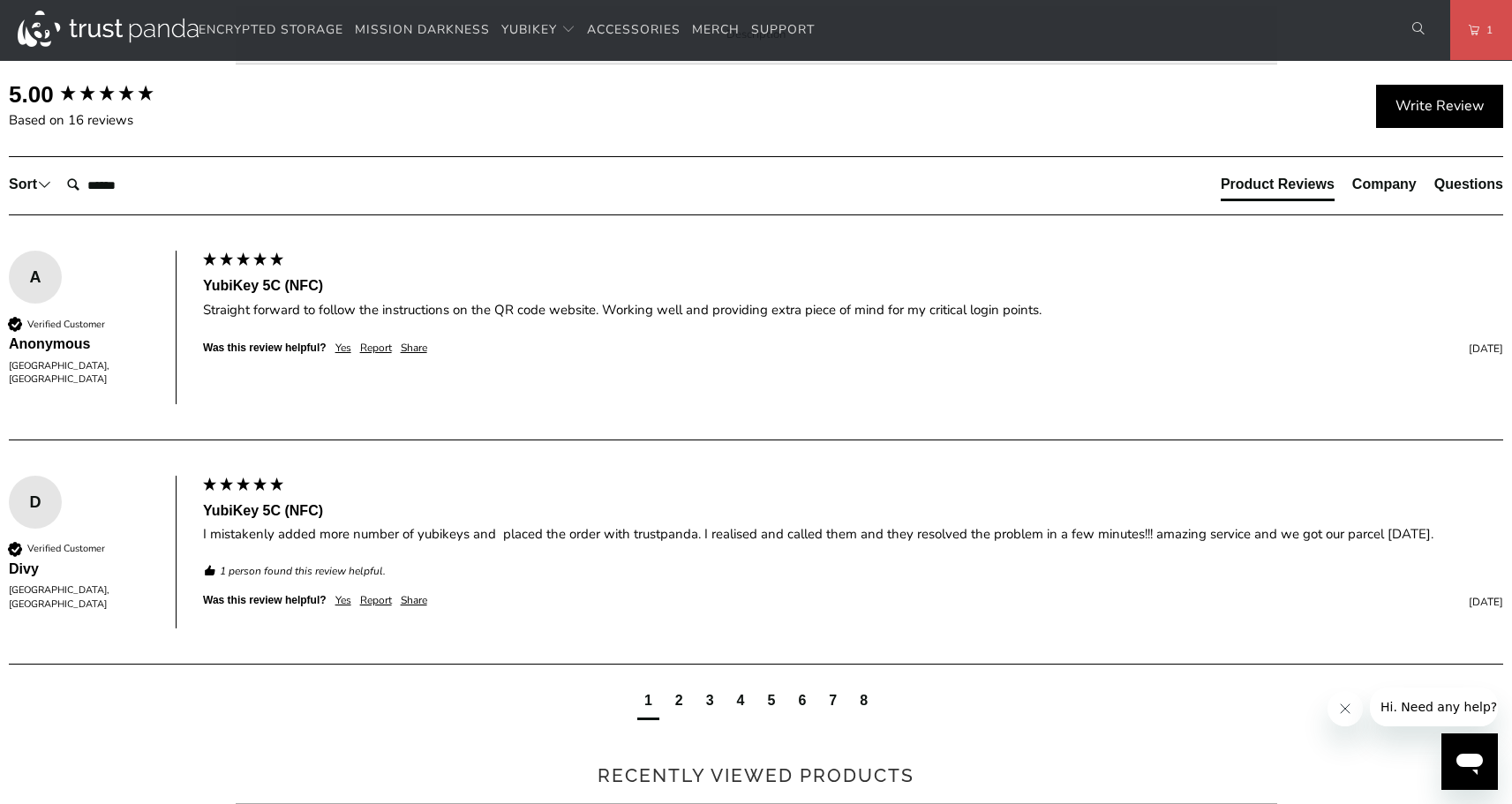
click at [0, 0] on span "Enterprise and Government" at bounding box center [0, 0] width 0 height 0
click at [0, 0] on span "Local Service & Support" at bounding box center [0, 0] width 0 height 0
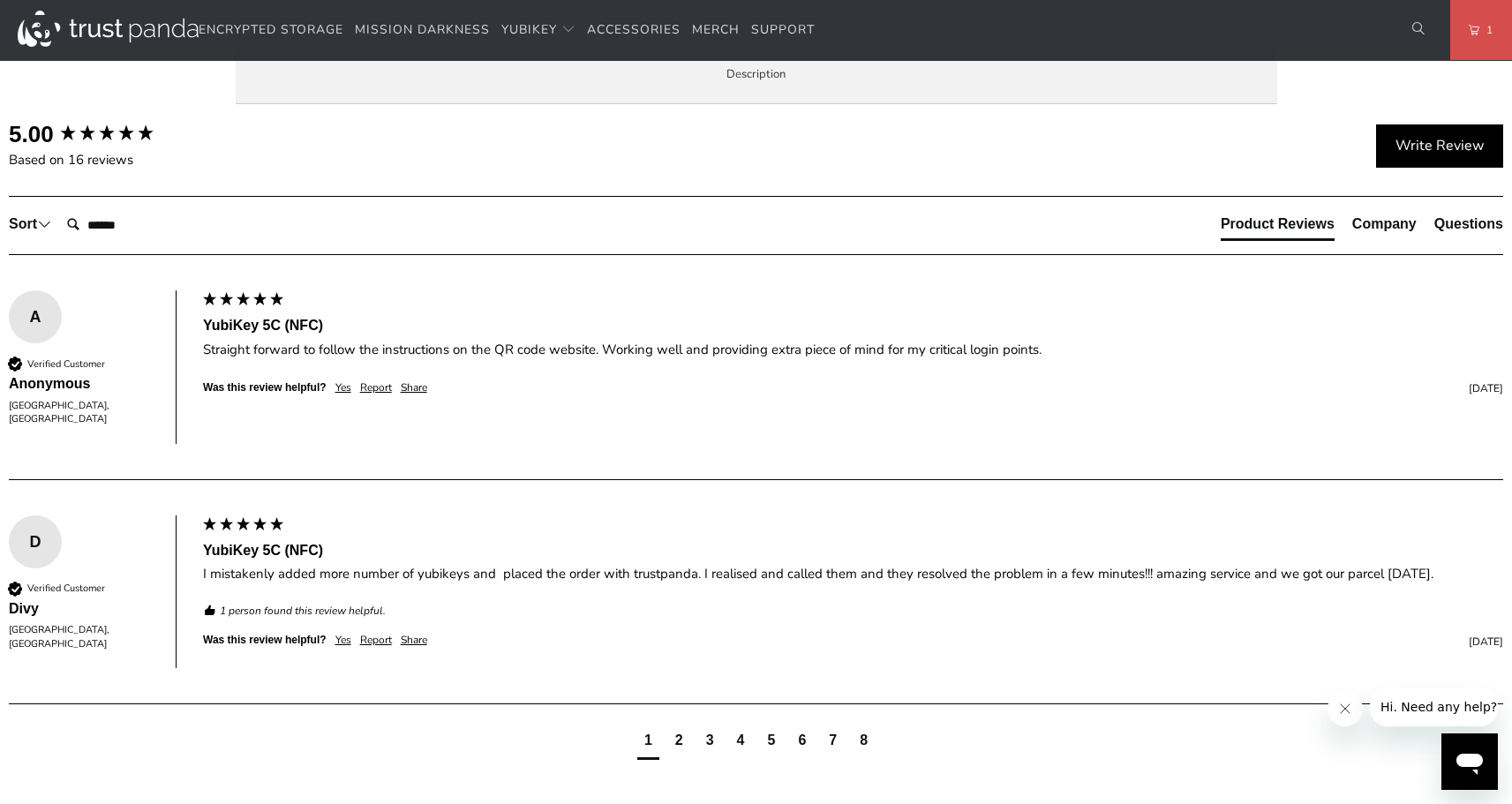
scroll to position [709, 0]
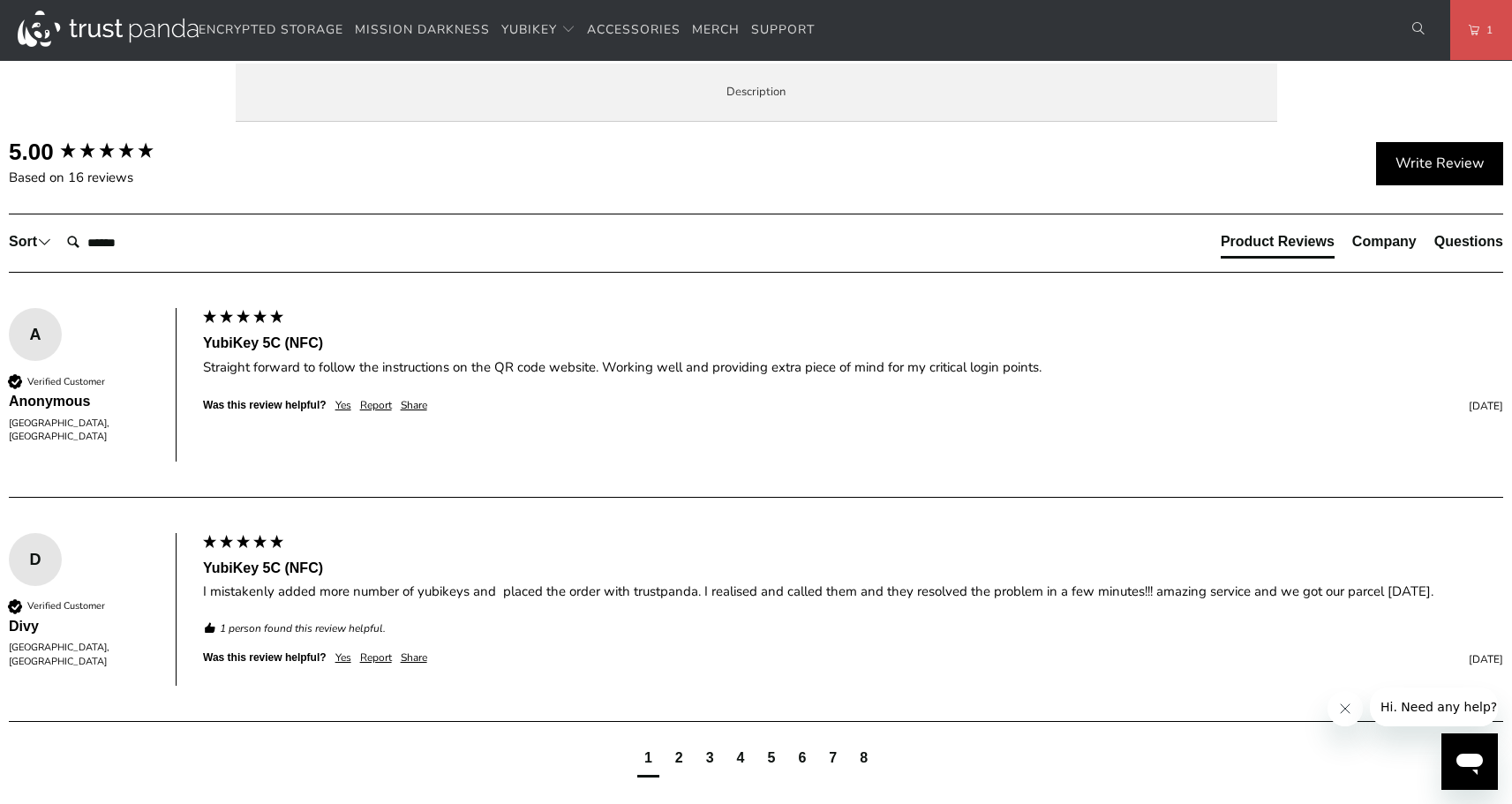
click at [0, 0] on link "work with YubiKey." at bounding box center [0, 0] width 0 height 0
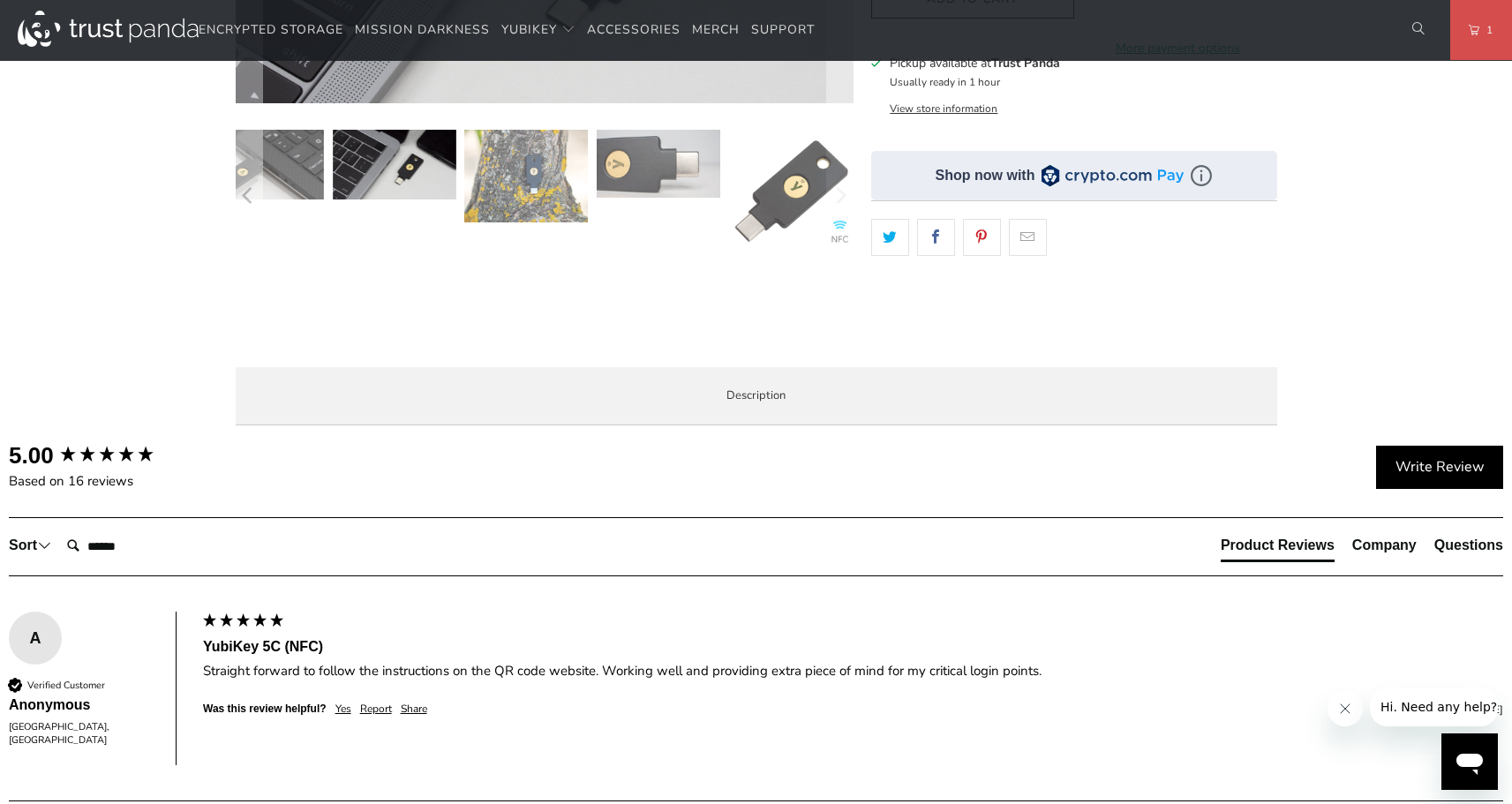
scroll to position [0, 0]
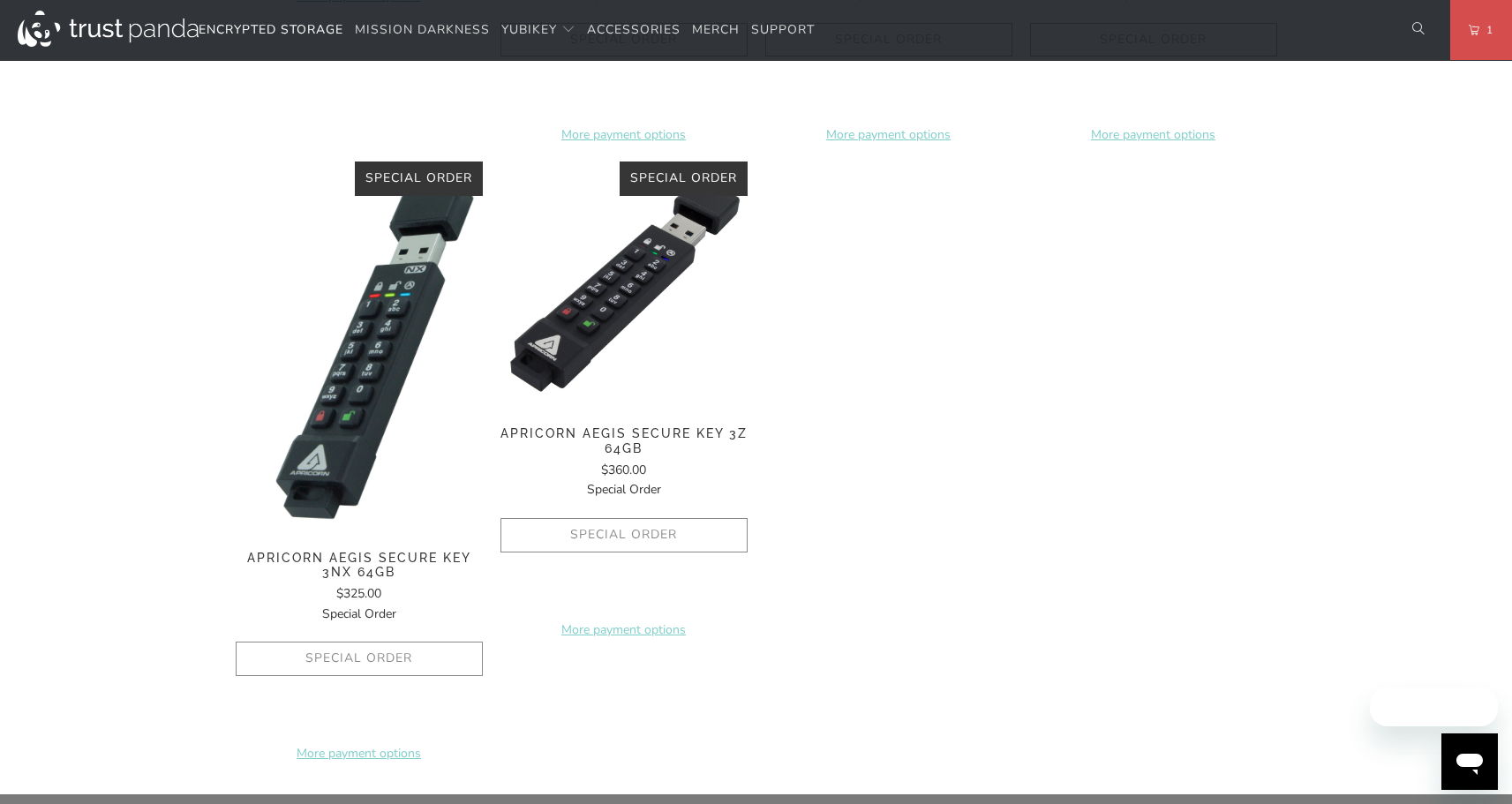
scroll to position [1527, 0]
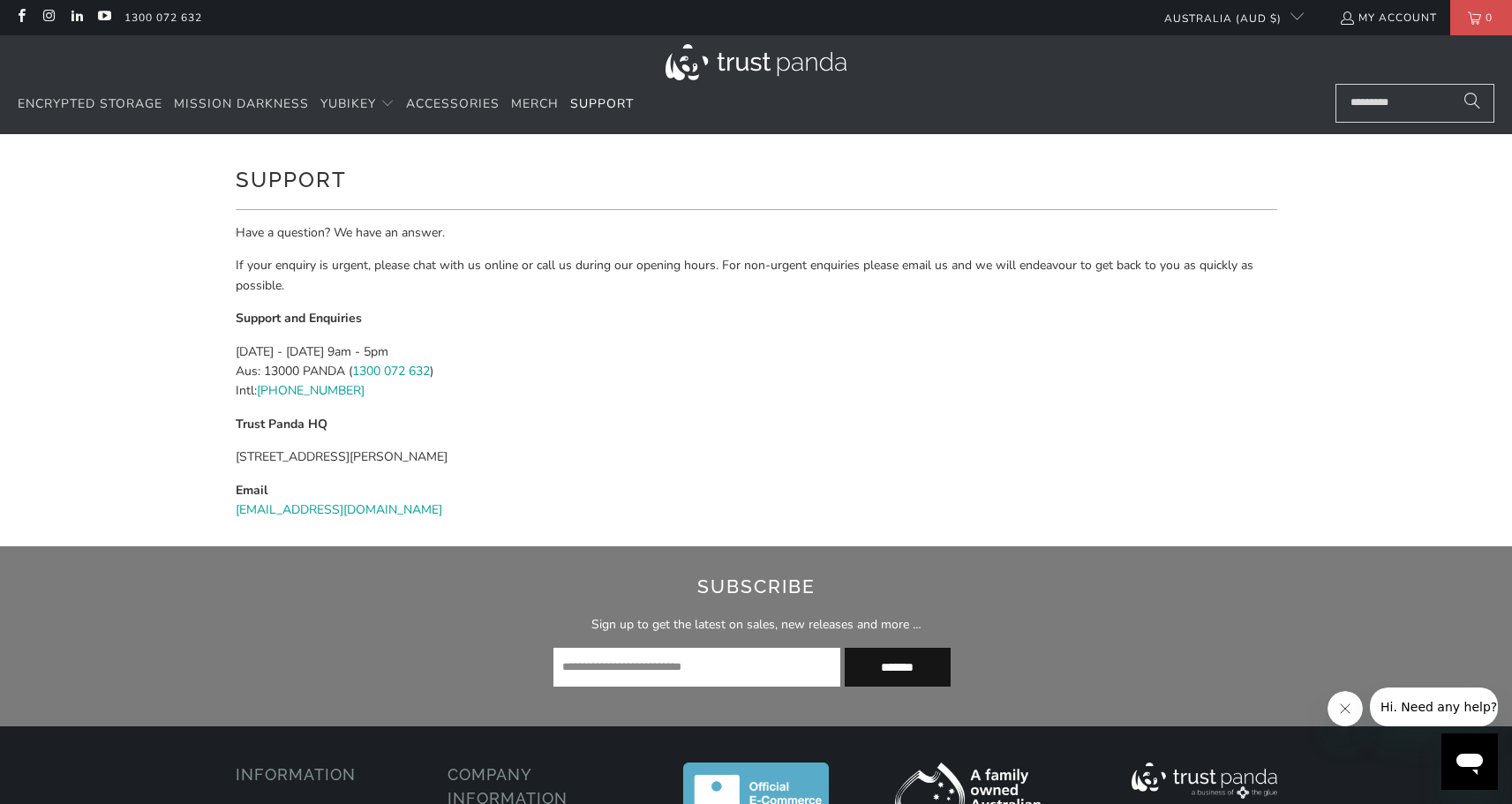
click at [1430, 104] on input "Search..." at bounding box center [1415, 103] width 159 height 38
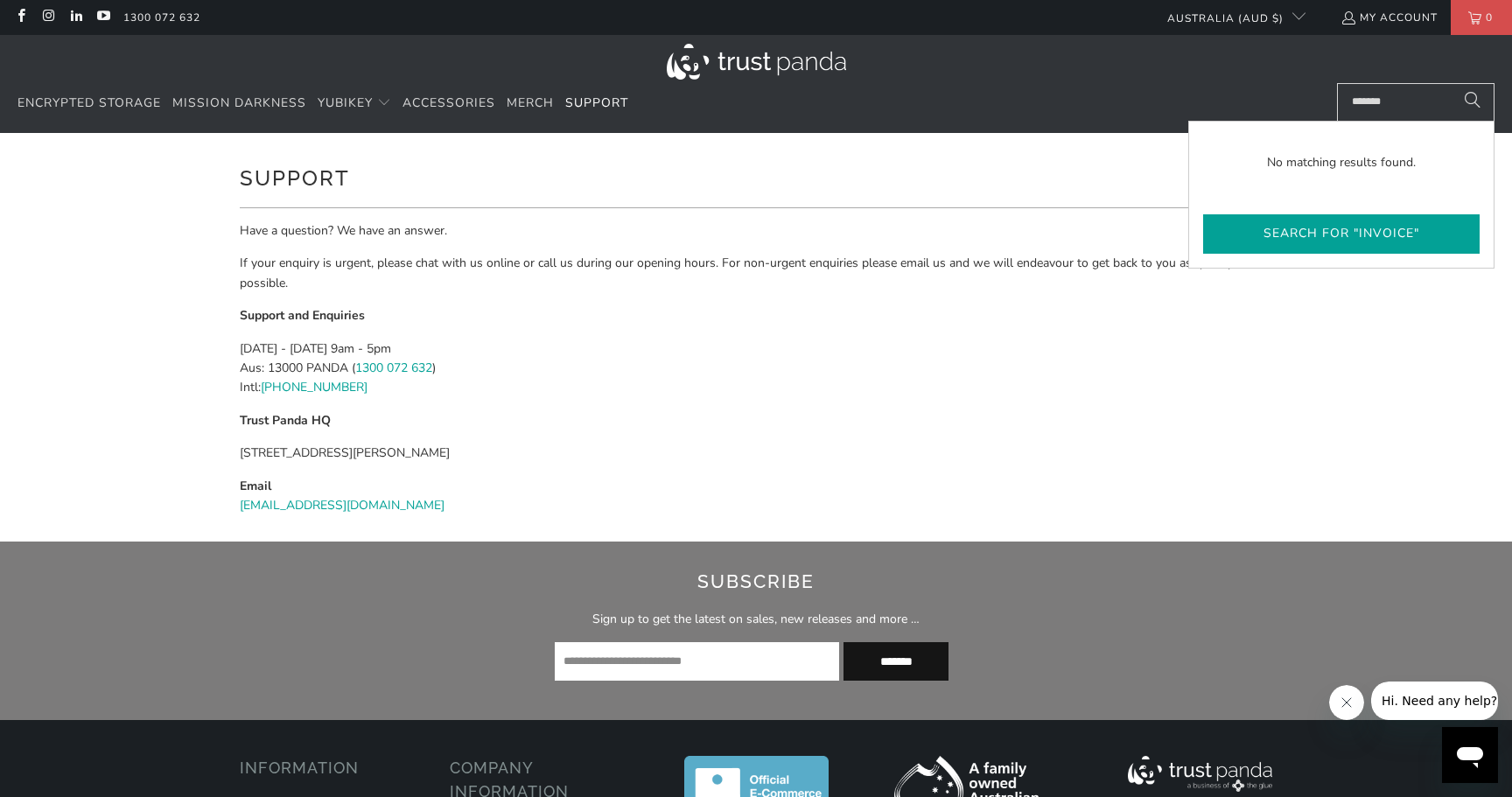
type input "*******"
click at [1386, 239] on button "Search for "invoice"" at bounding box center [1341, 233] width 276 height 39
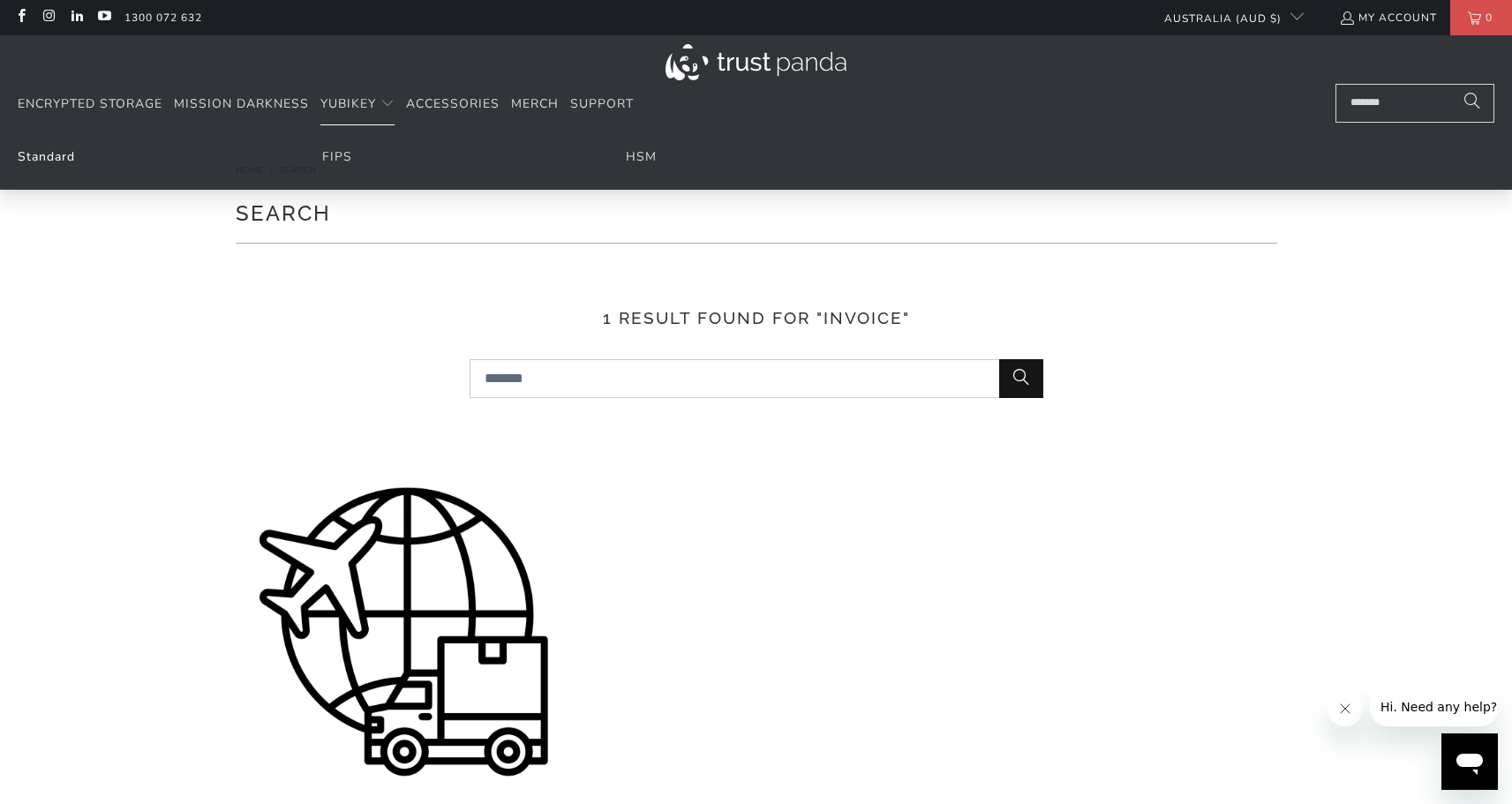
click at [60, 159] on link "Standard" at bounding box center [46, 156] width 58 height 16
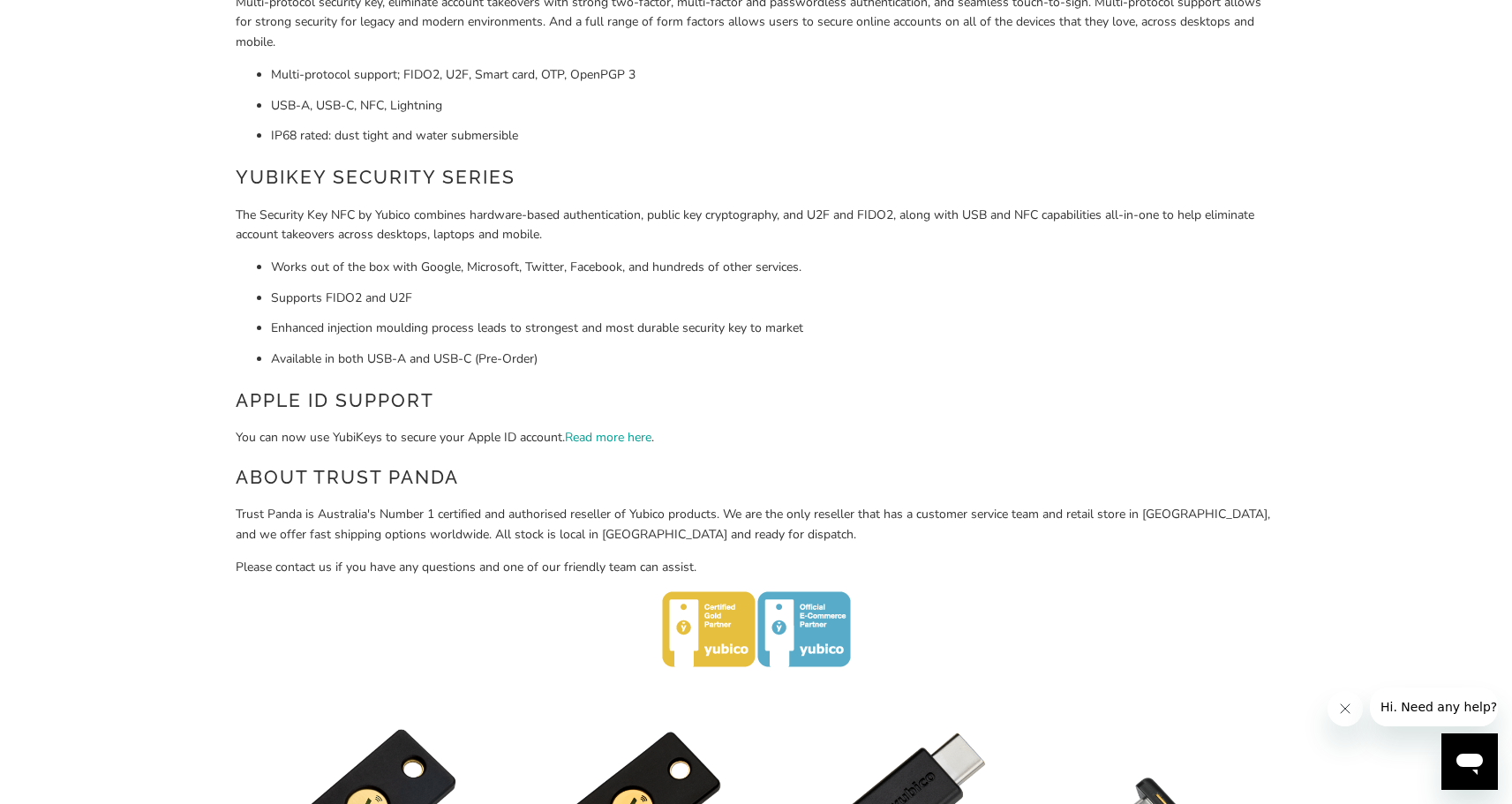
scroll to position [306, 0]
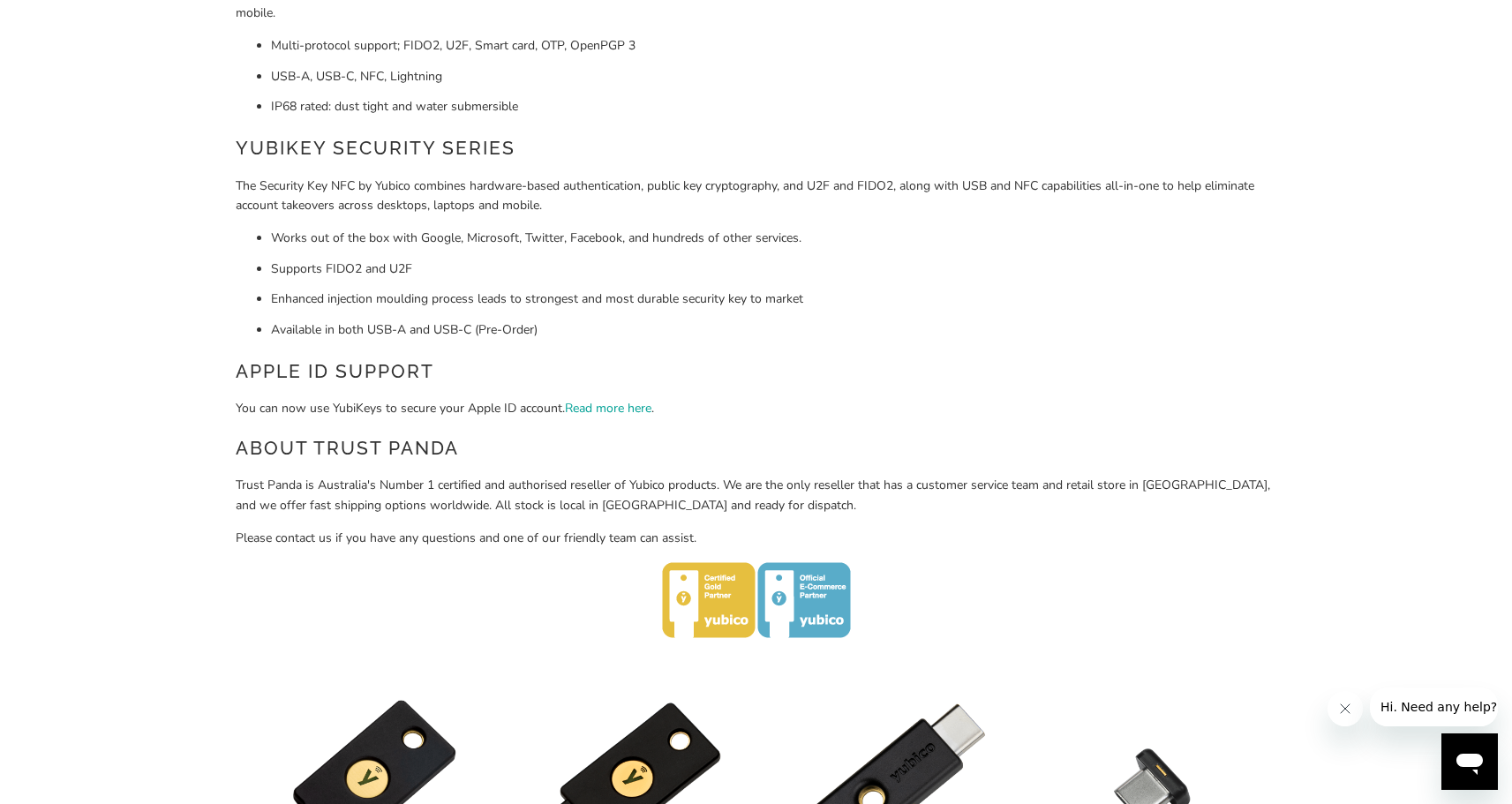
click at [1474, 772] on icon "Open messaging window" at bounding box center [1470, 764] width 27 height 21
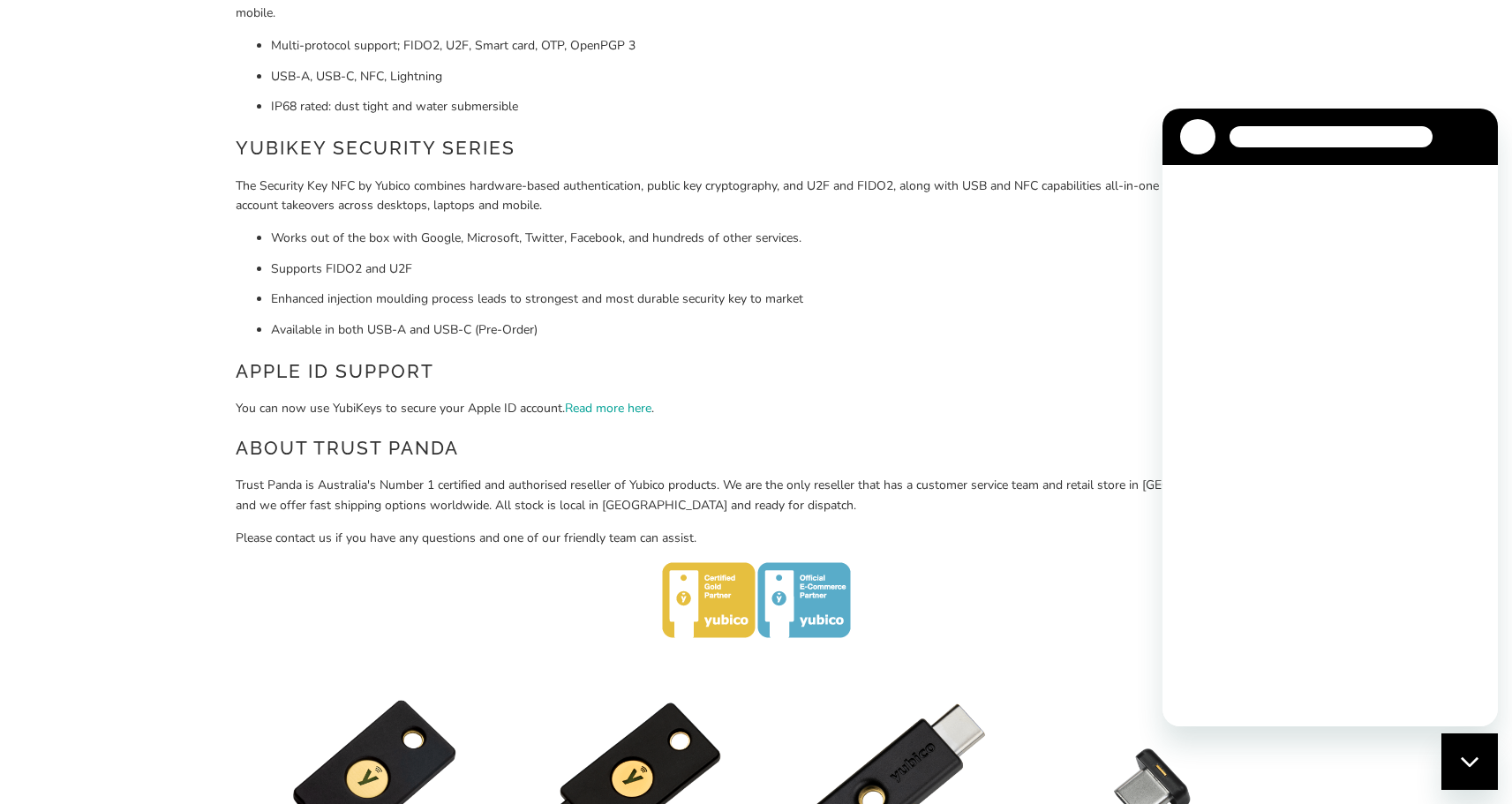
scroll to position [0, 0]
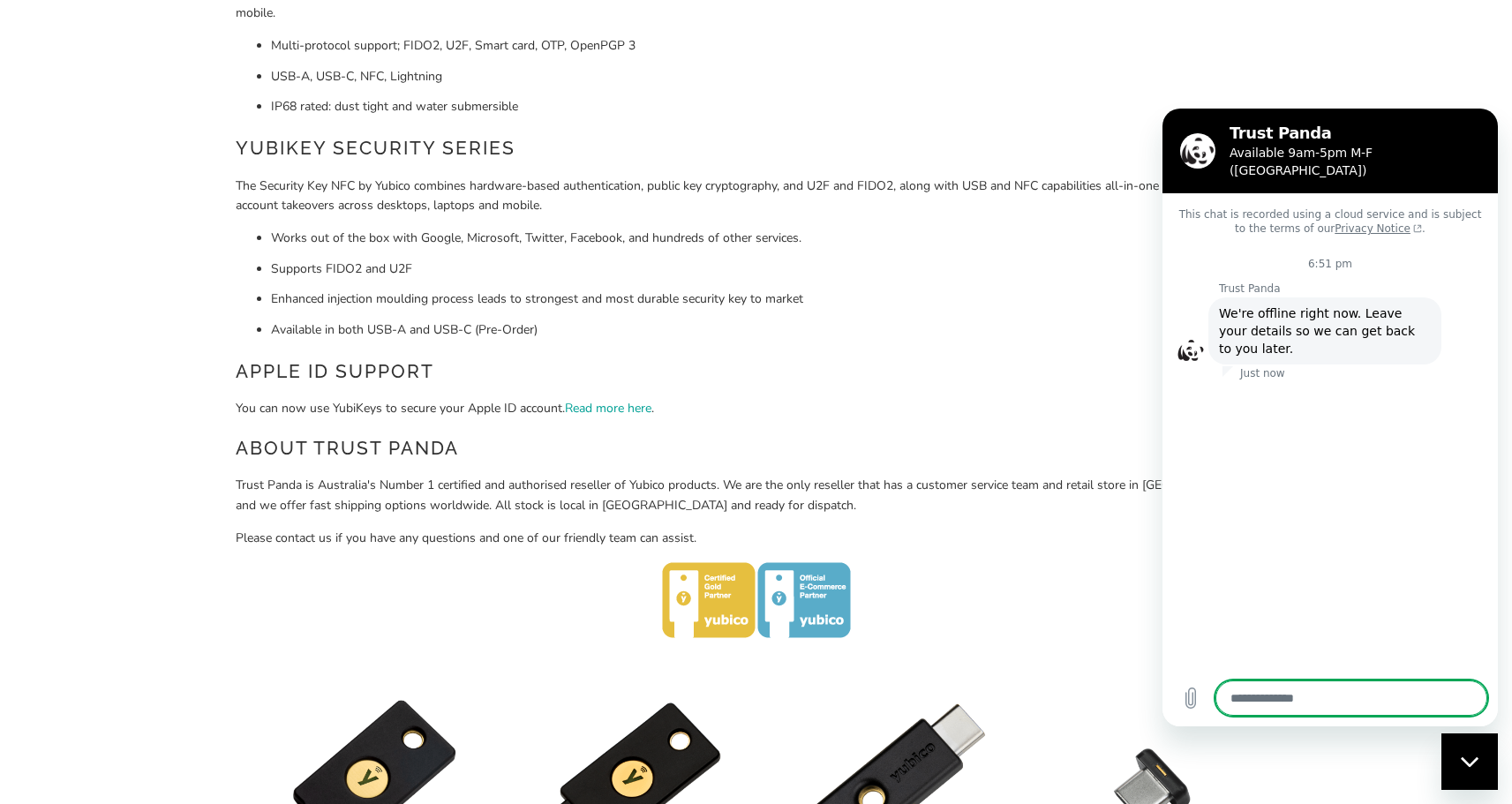
type textarea "*"
